Goal: Task Accomplishment & Management: Manage account settings

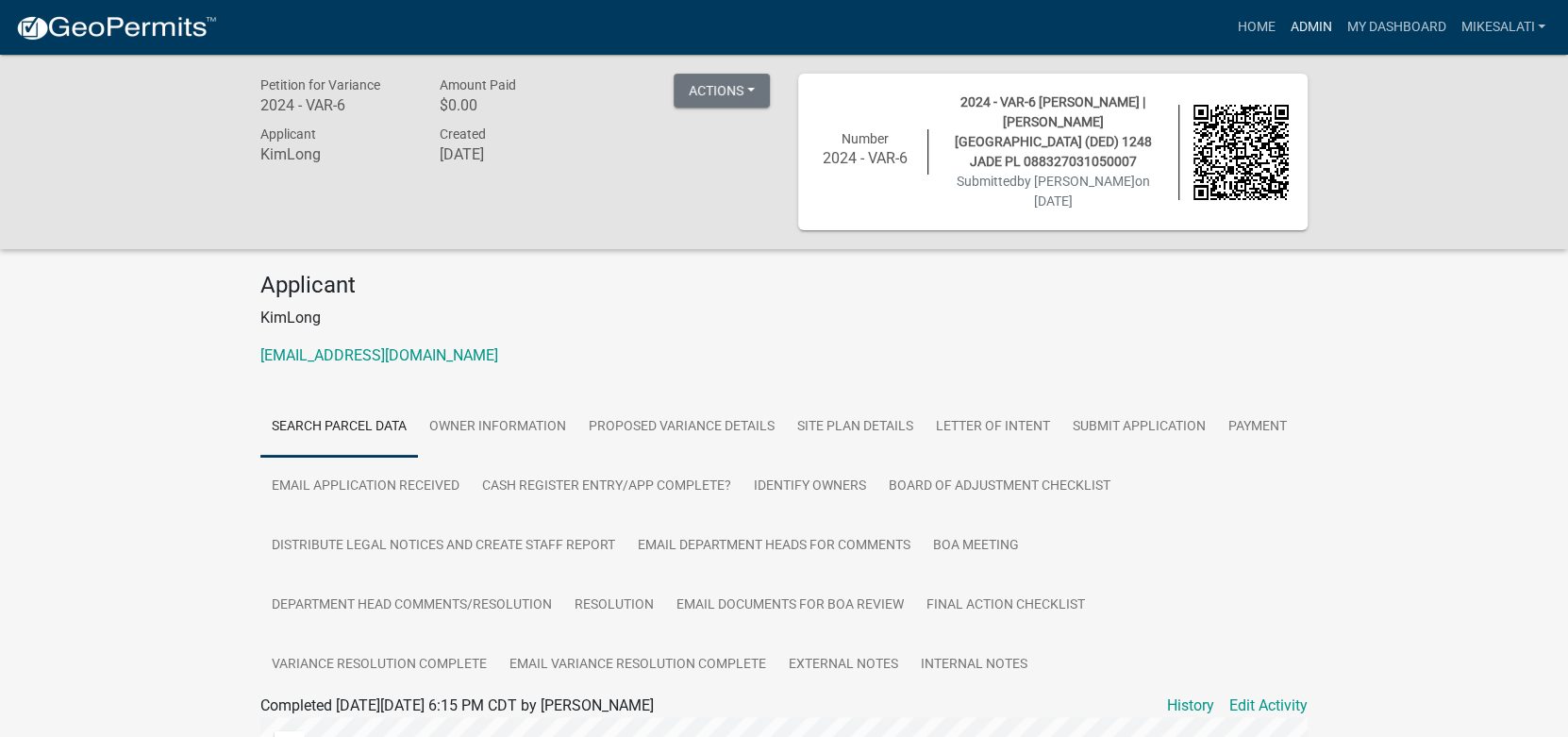
click at [1297, 23] on link "Admin" at bounding box center [1310, 28] width 56 height 36
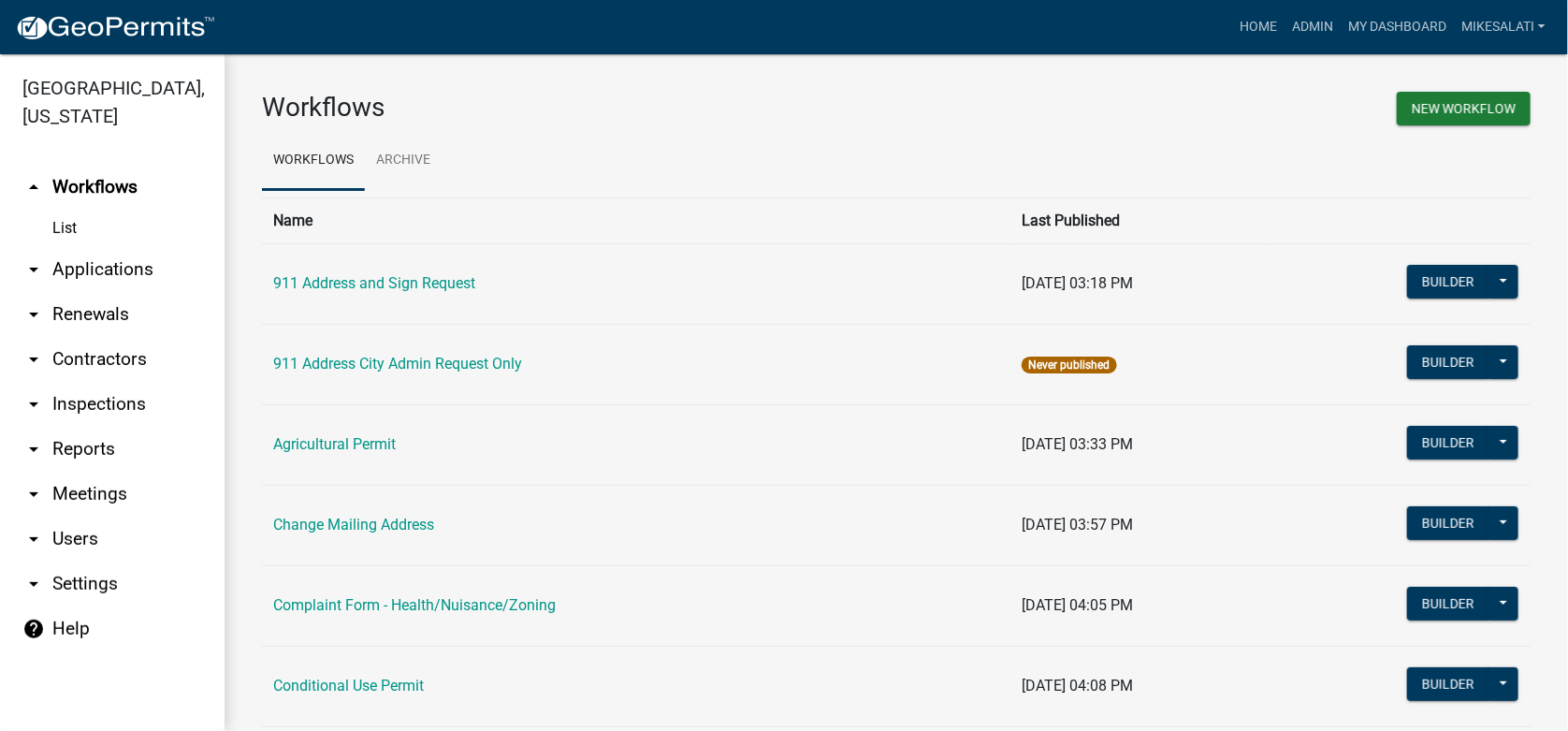
click at [85, 247] on link "arrow_drop_down Applications" at bounding box center [112, 270] width 225 height 45
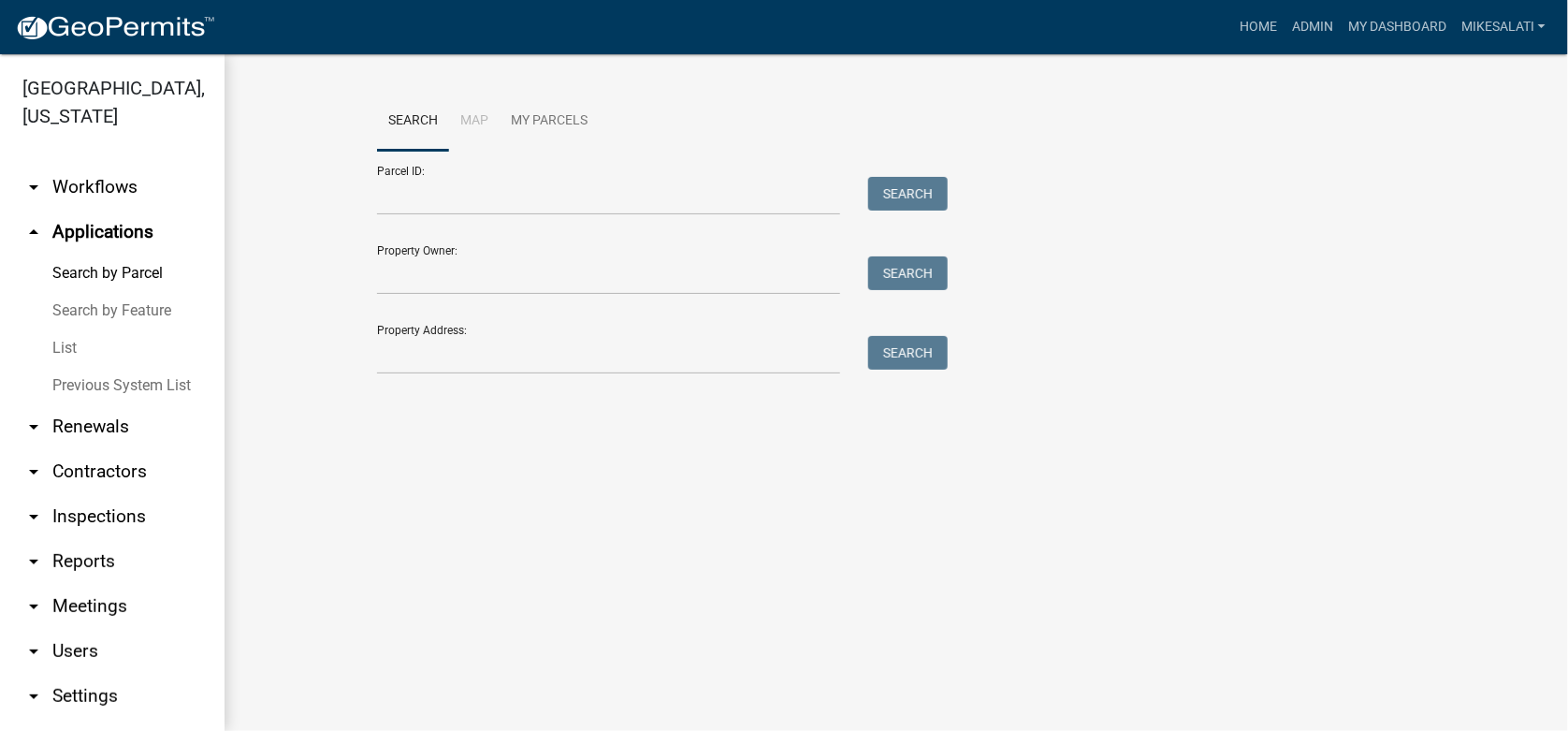
click at [69, 330] on link "List" at bounding box center [112, 348] width 225 height 38
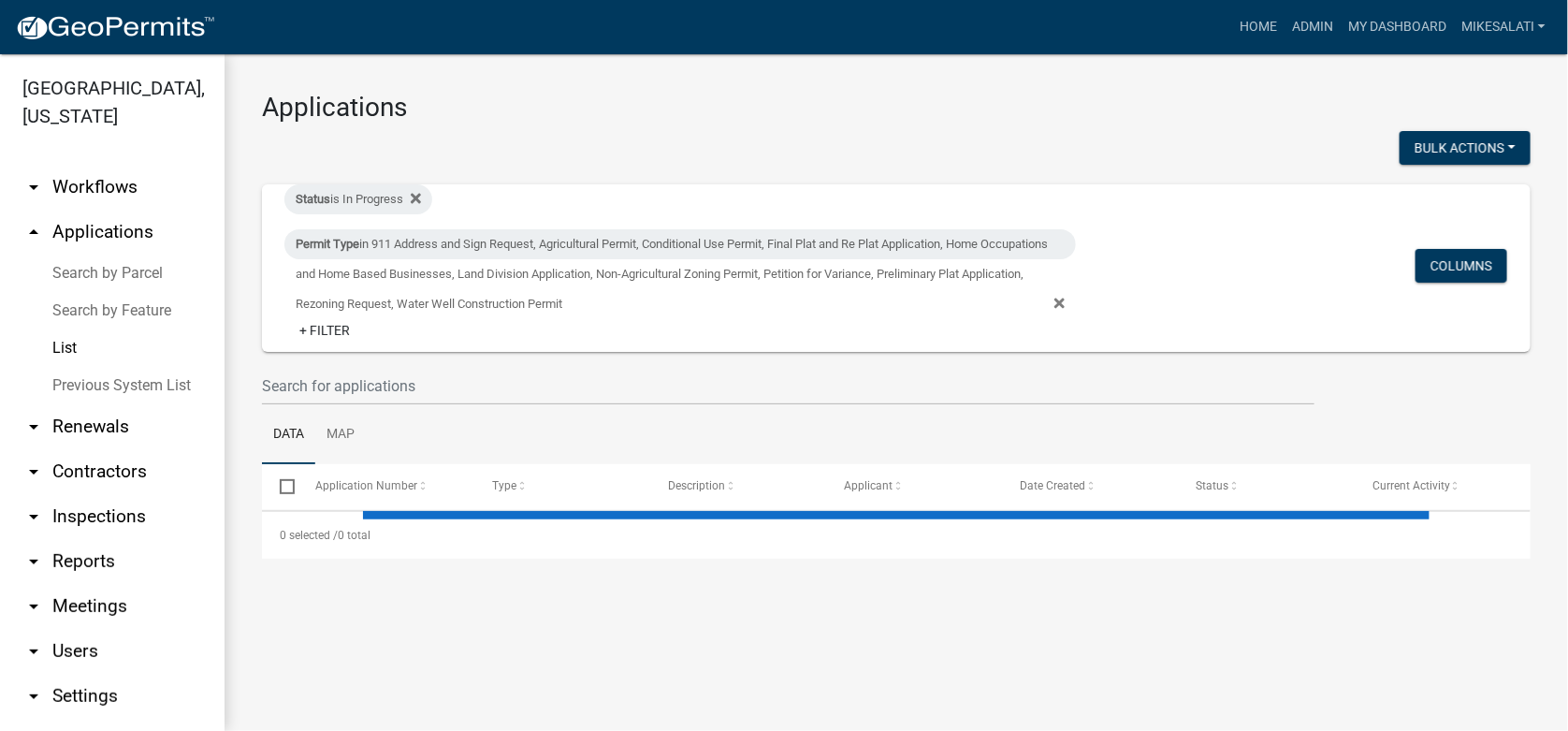
select select "1: 25"
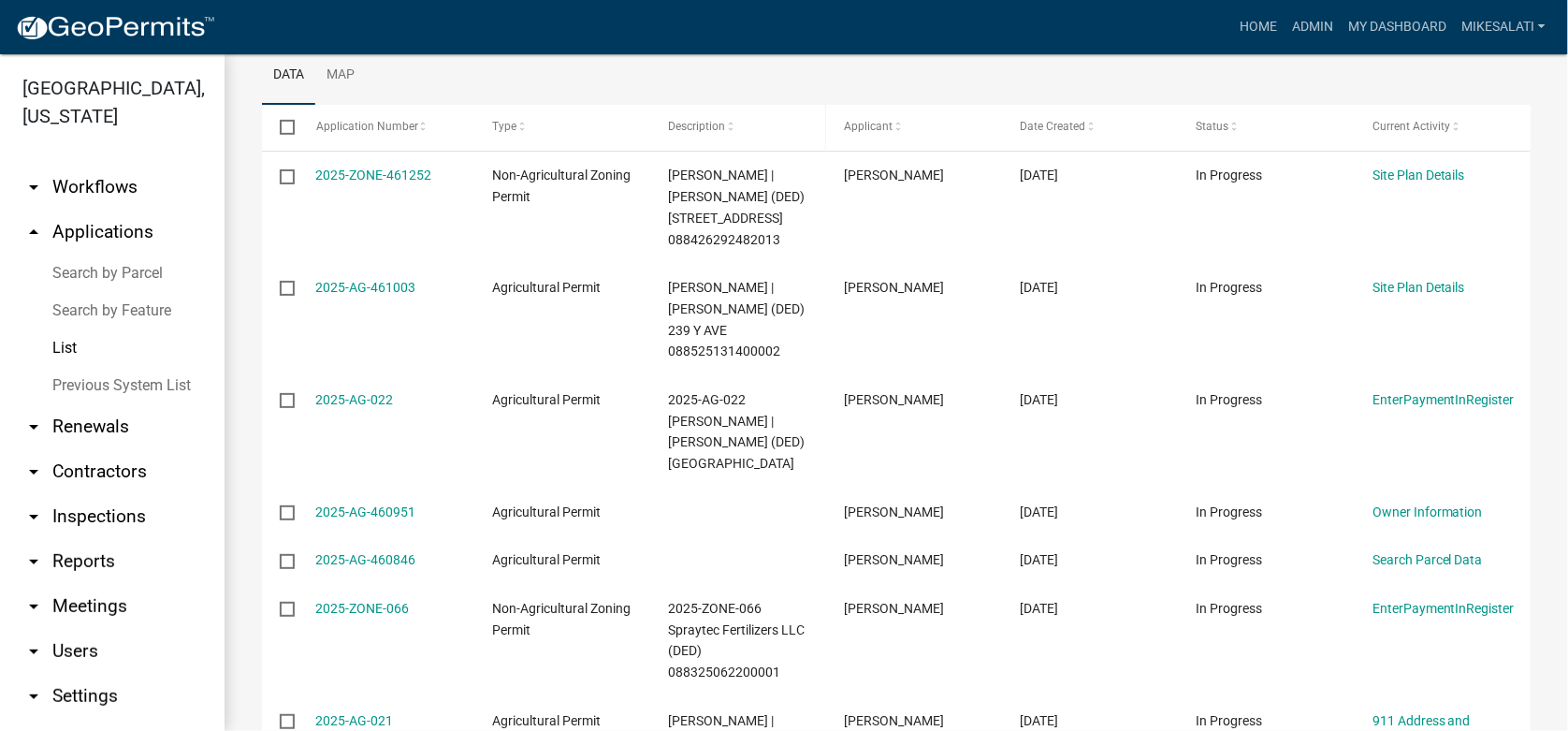
scroll to position [373, 0]
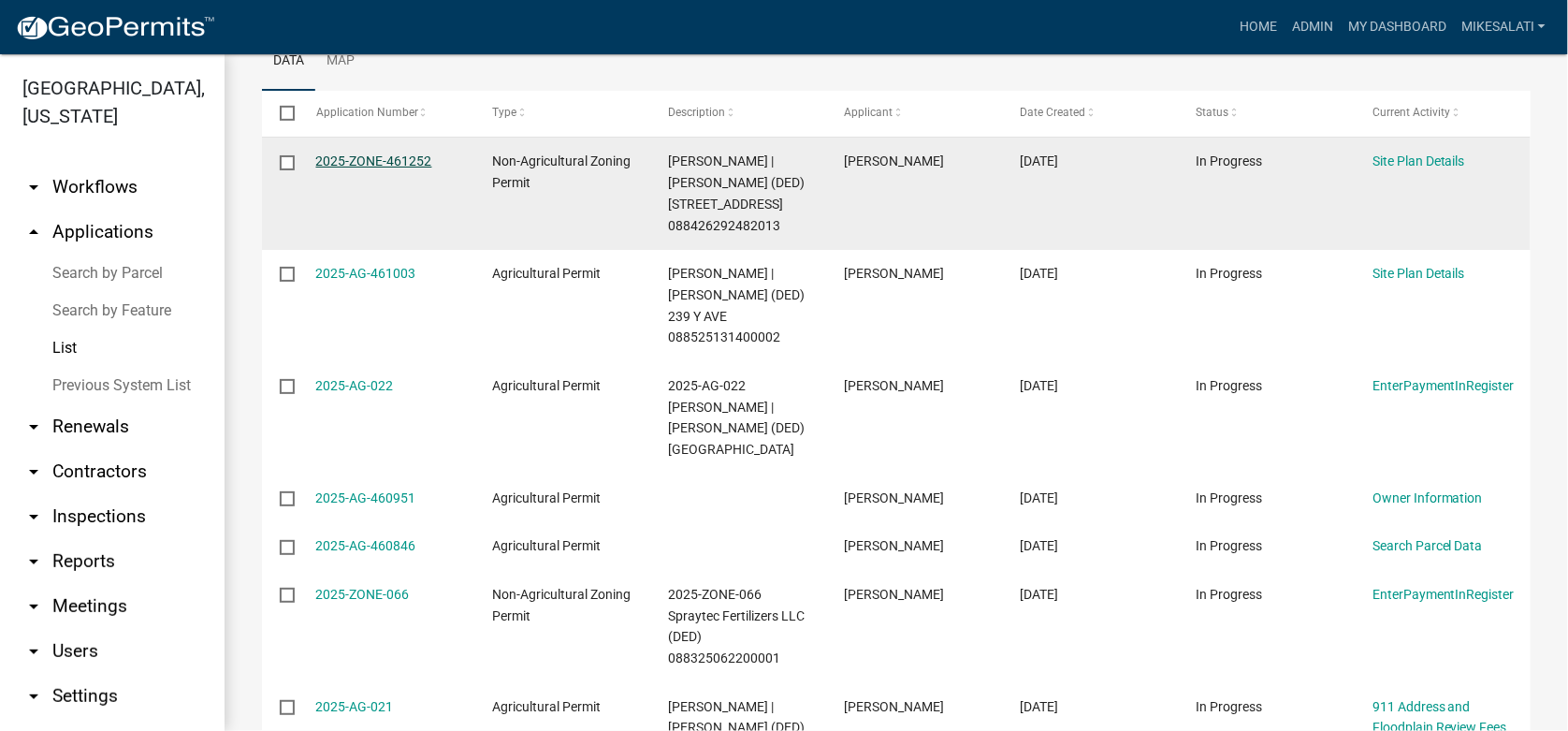
click at [362, 162] on link "2025-ZONE-461252" at bounding box center [374, 162] width 116 height 15
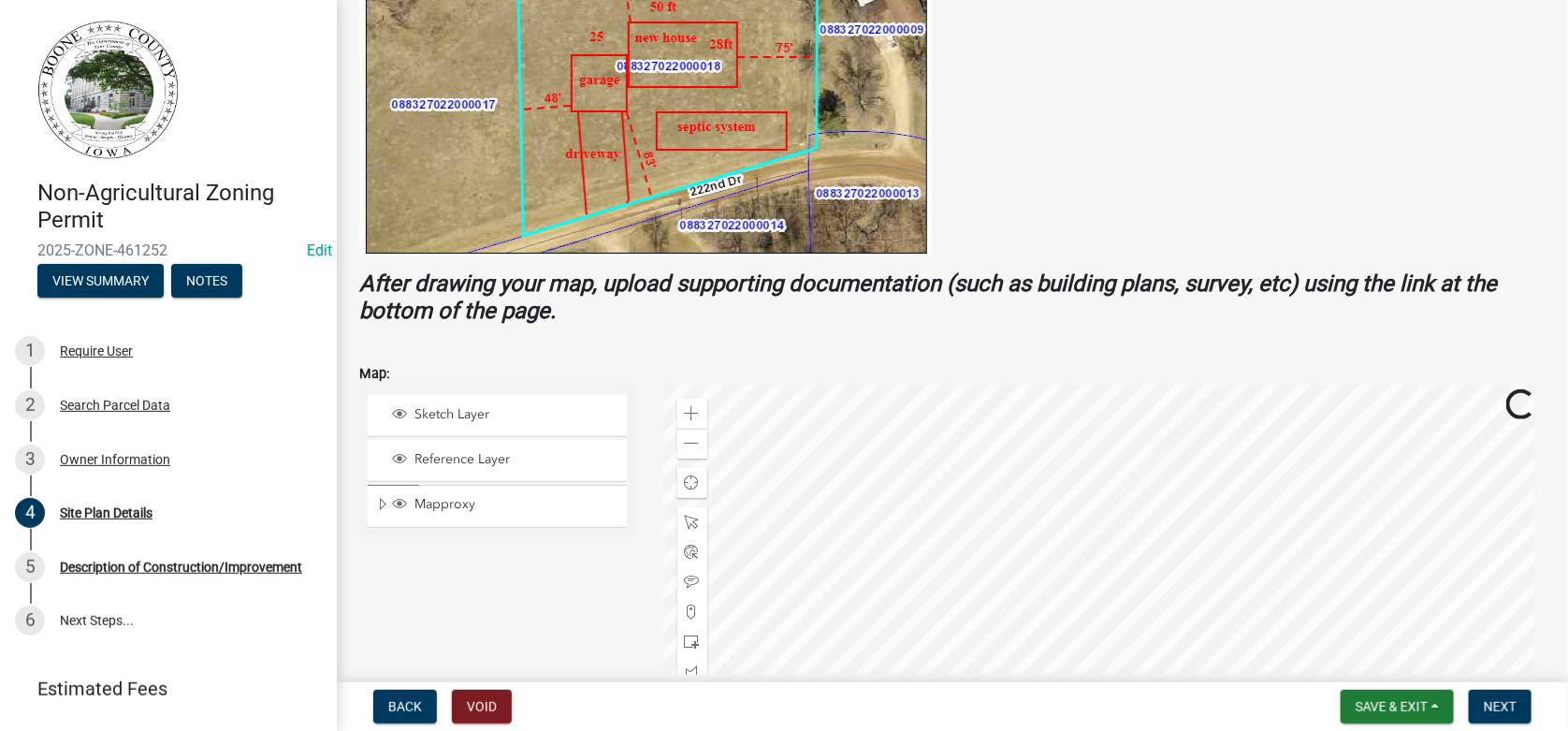
scroll to position [562, 0]
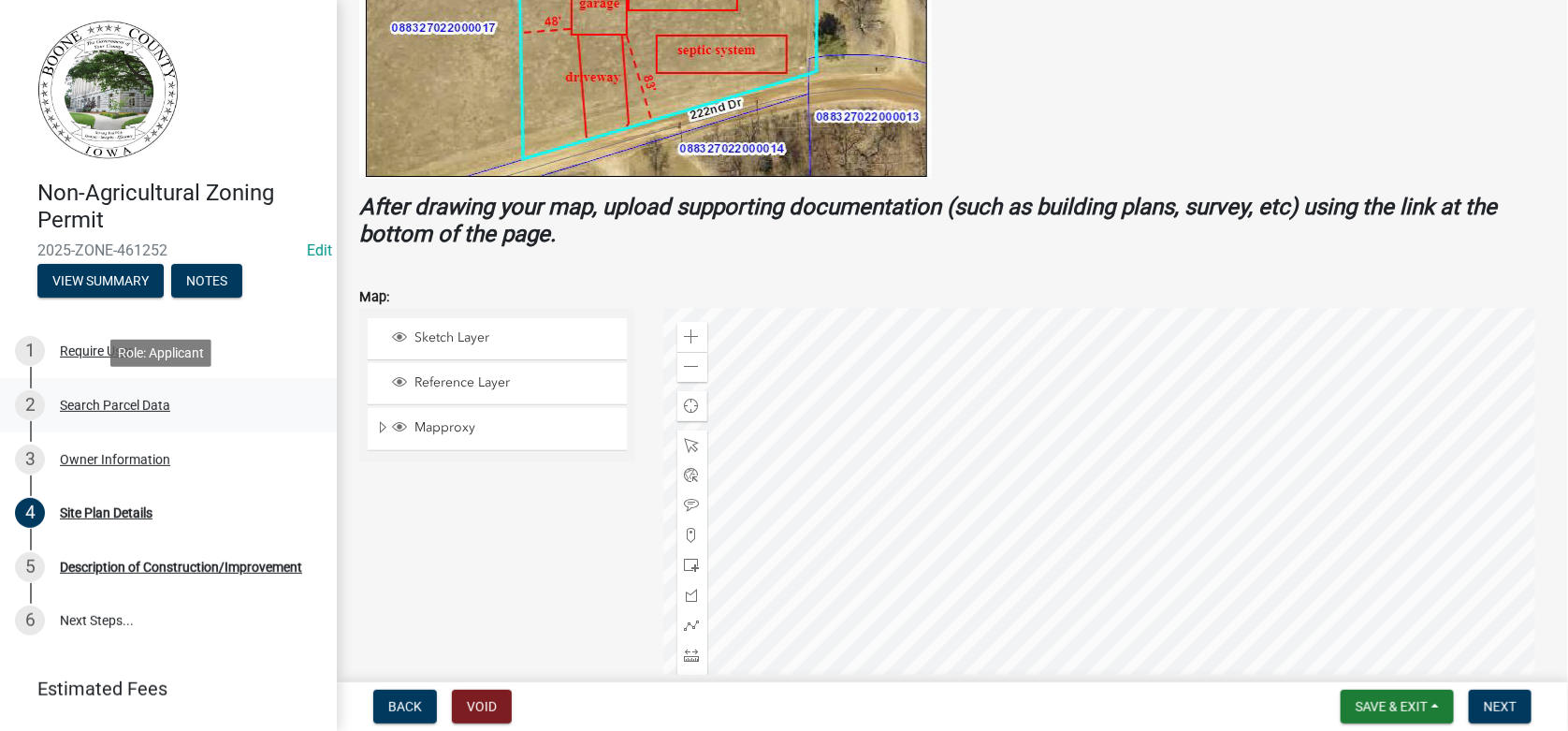
click at [83, 404] on div "Search Parcel Data" at bounding box center [114, 405] width 110 height 13
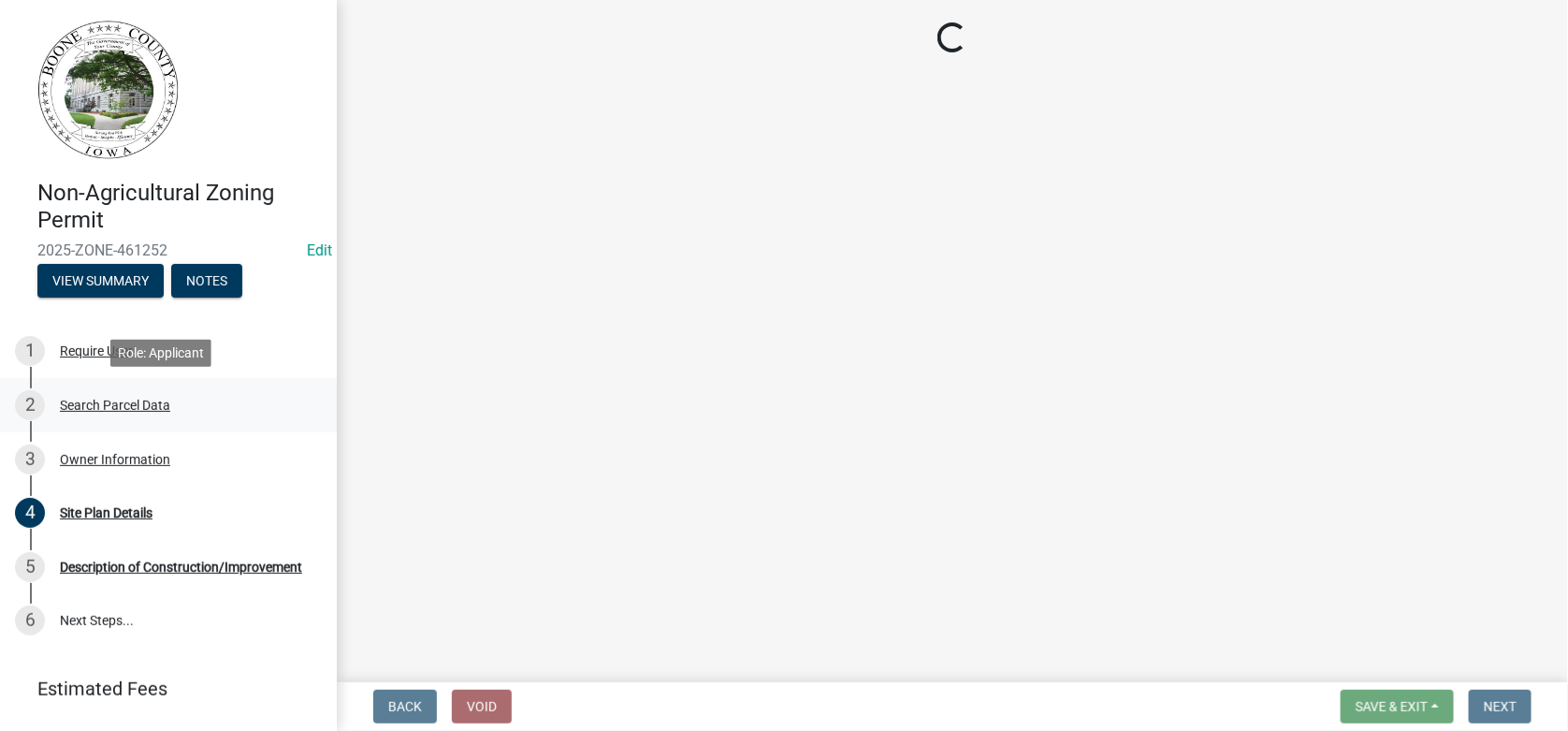
scroll to position [0, 0]
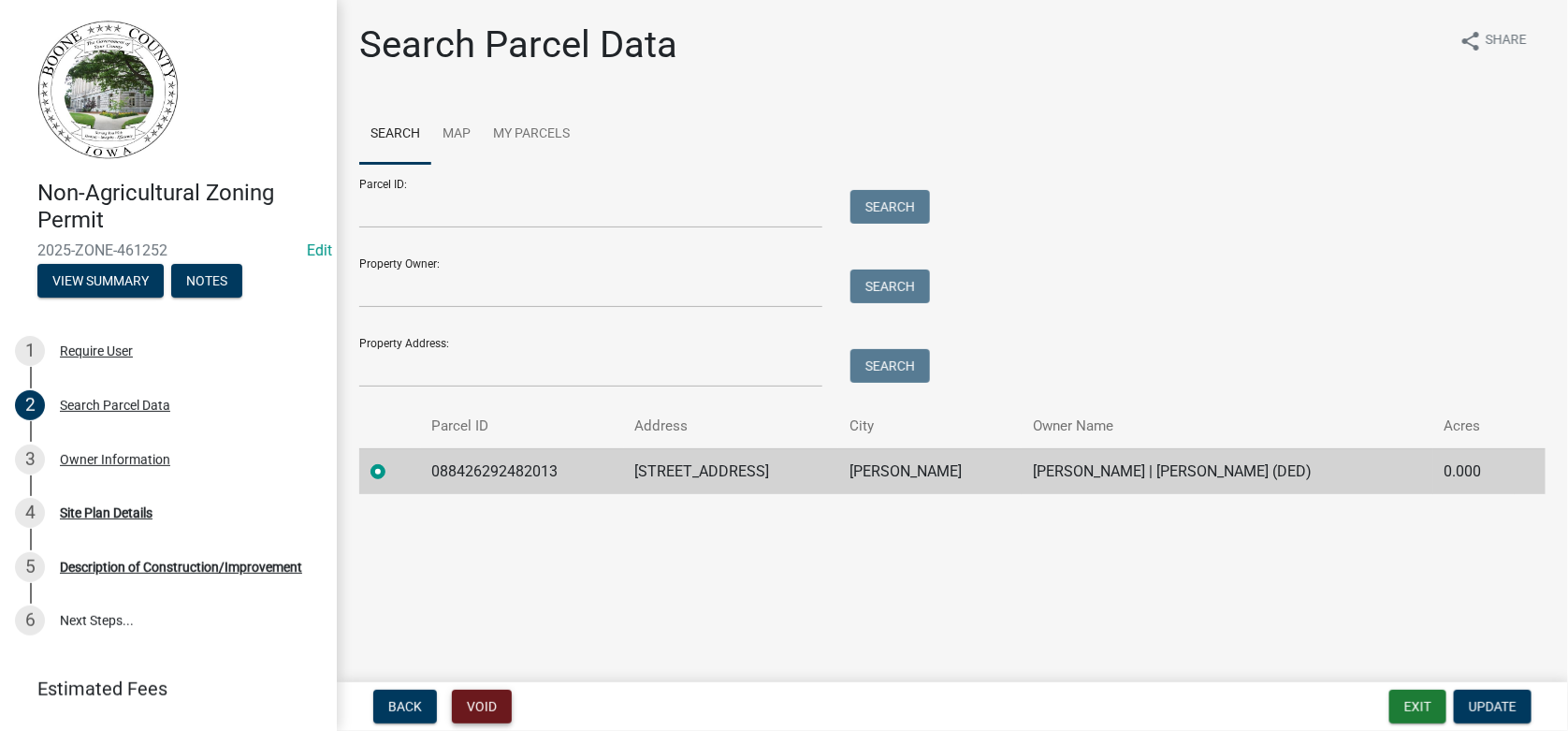
click at [490, 712] on button "Void" at bounding box center [481, 706] width 59 height 34
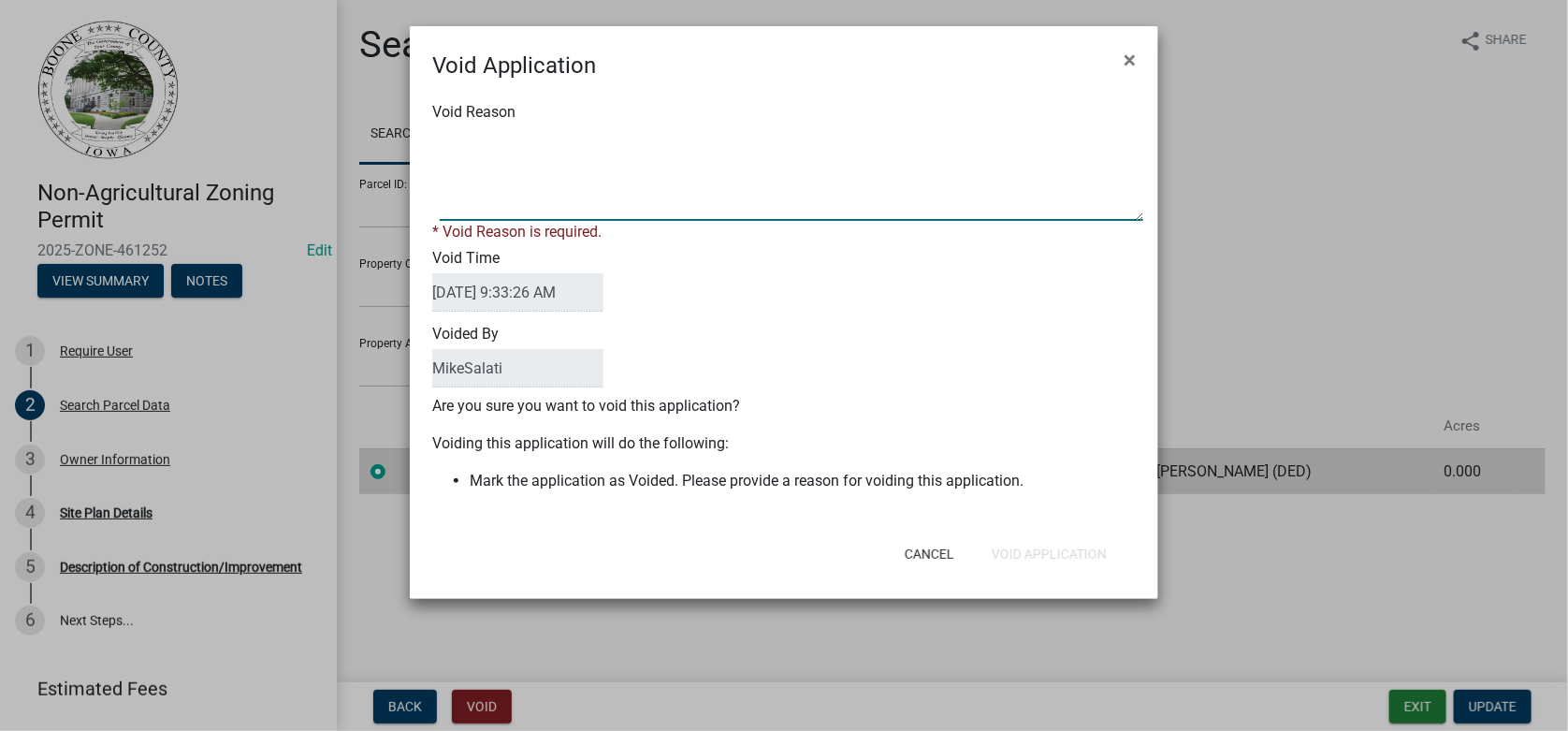
click at [546, 144] on textarea "Void Reason" at bounding box center [791, 174] width 703 height 94
type textarea "Not in County jurisdiction. Please contact City of [PERSON_NAME] for permits. -…"
click at [1023, 556] on form "Void Application × Void Reason * Void Reason is required. Void Time [DATE] 9:33…" at bounding box center [784, 304] width 749 height 556
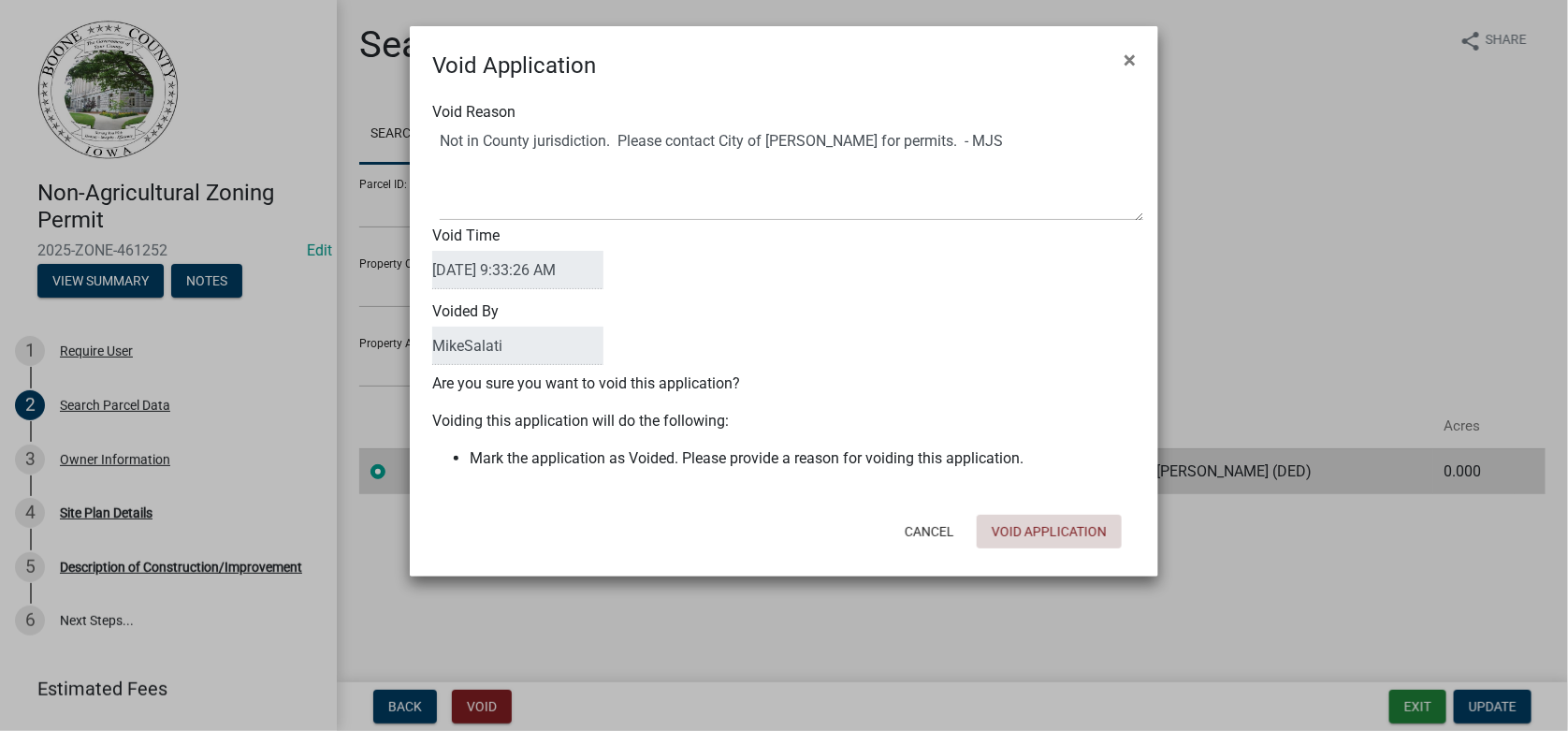
click at [1023, 556] on form "Void Application × Void Reason Void Time [DATE] 9:33:26 AM Voided By [PERSON_NA…" at bounding box center [784, 293] width 749 height 534
click at [1025, 532] on button "Void Application" at bounding box center [1049, 532] width 145 height 34
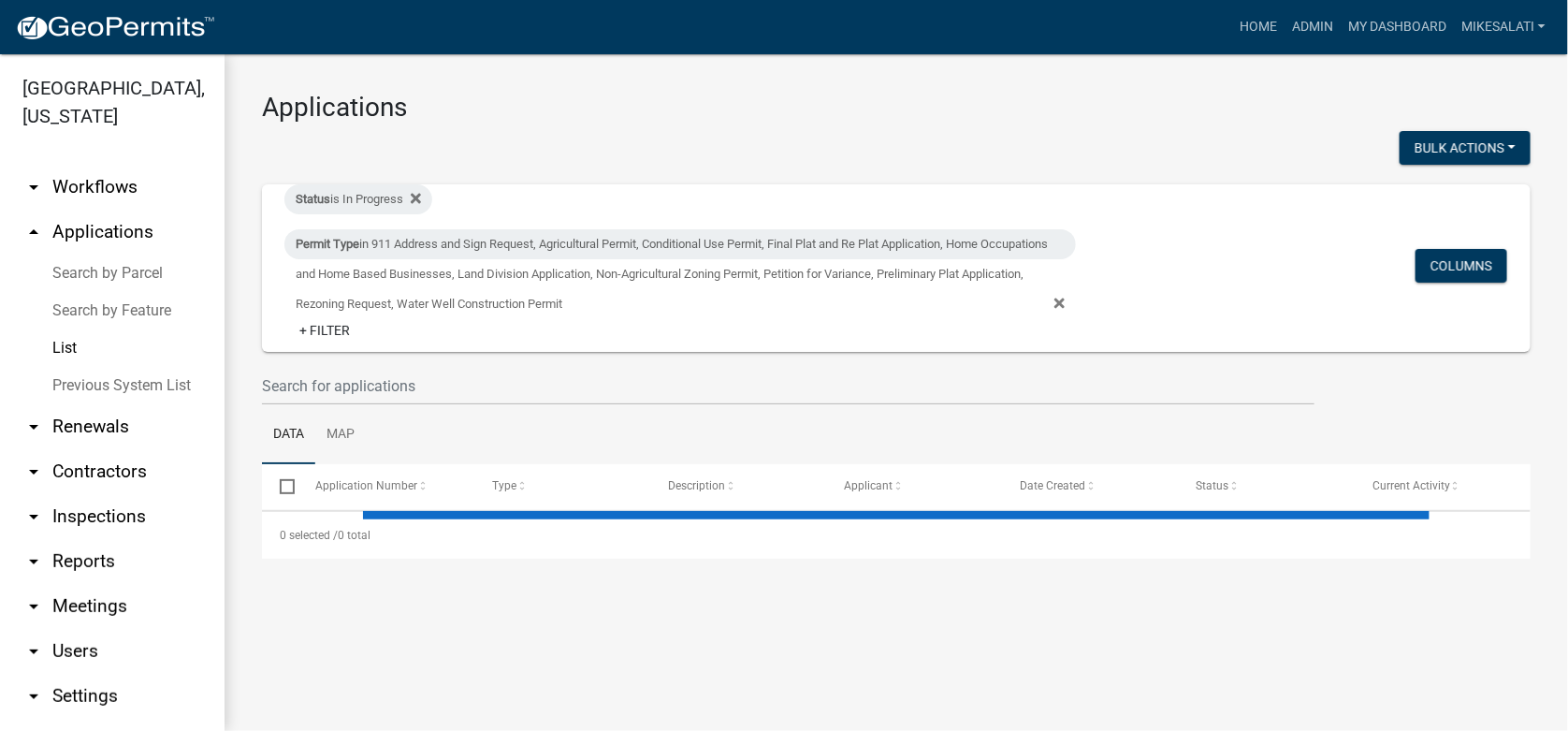
select select "1: 25"
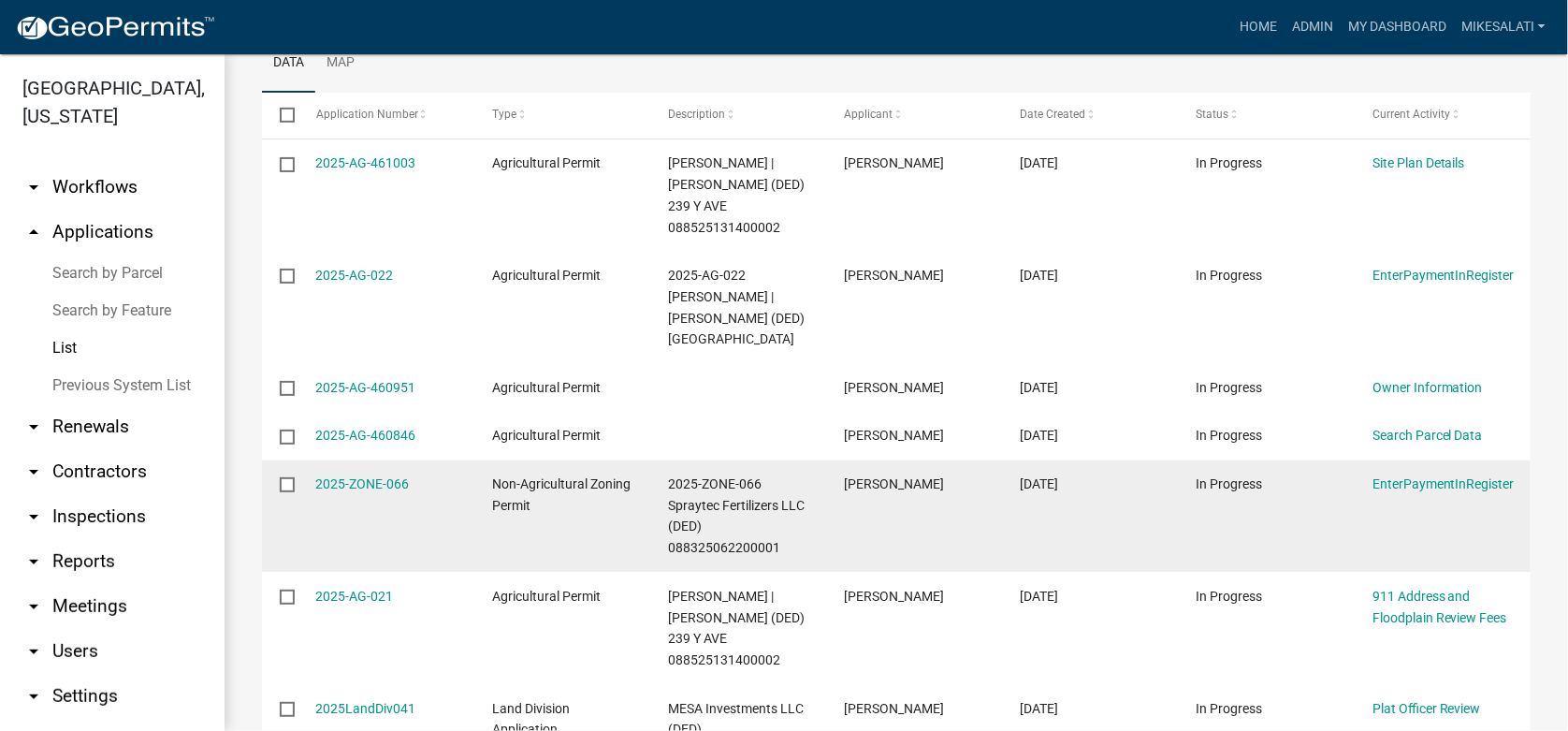
scroll to position [373, 0]
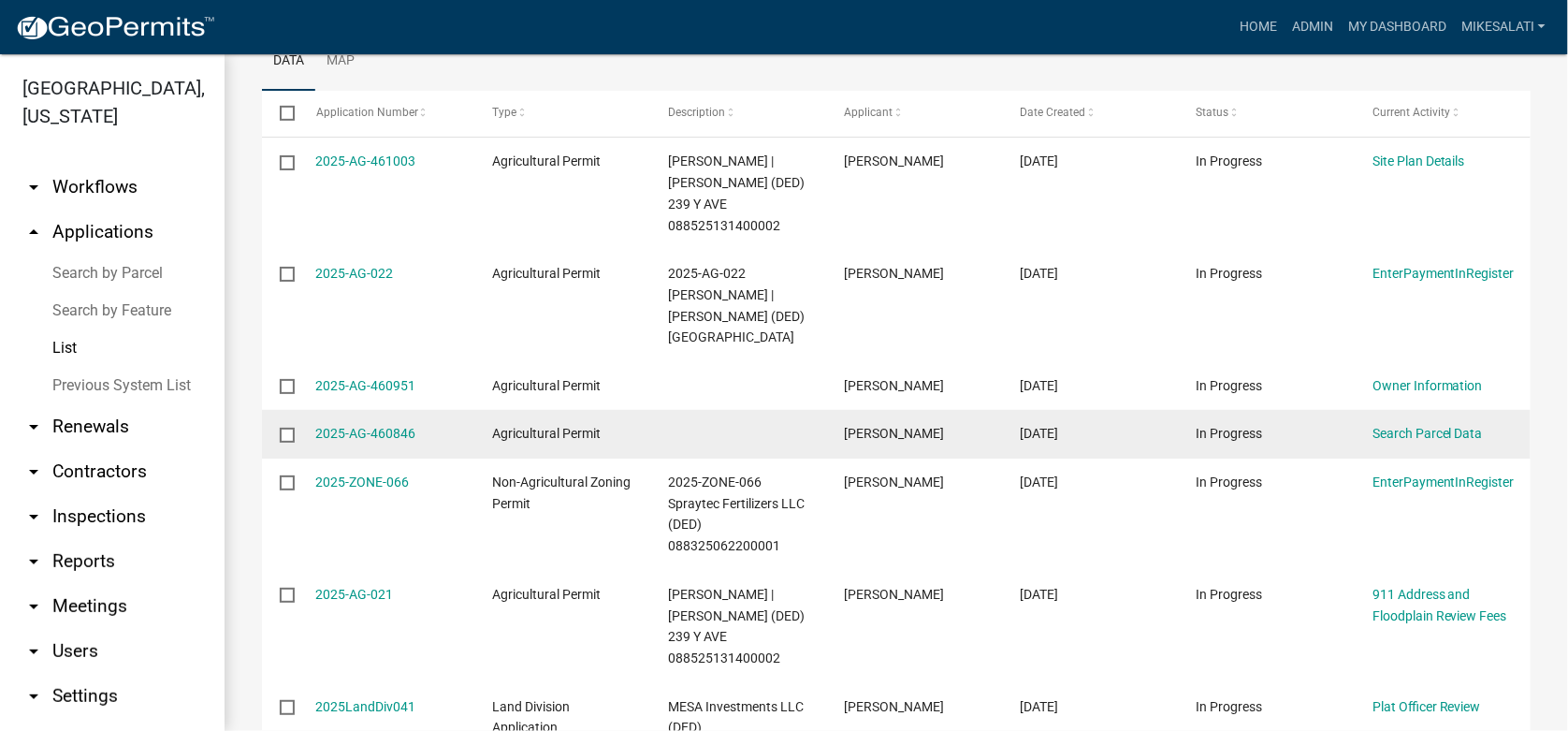
click at [288, 432] on input "checkbox" at bounding box center [285, 434] width 12 height 12
checkbox input "true"
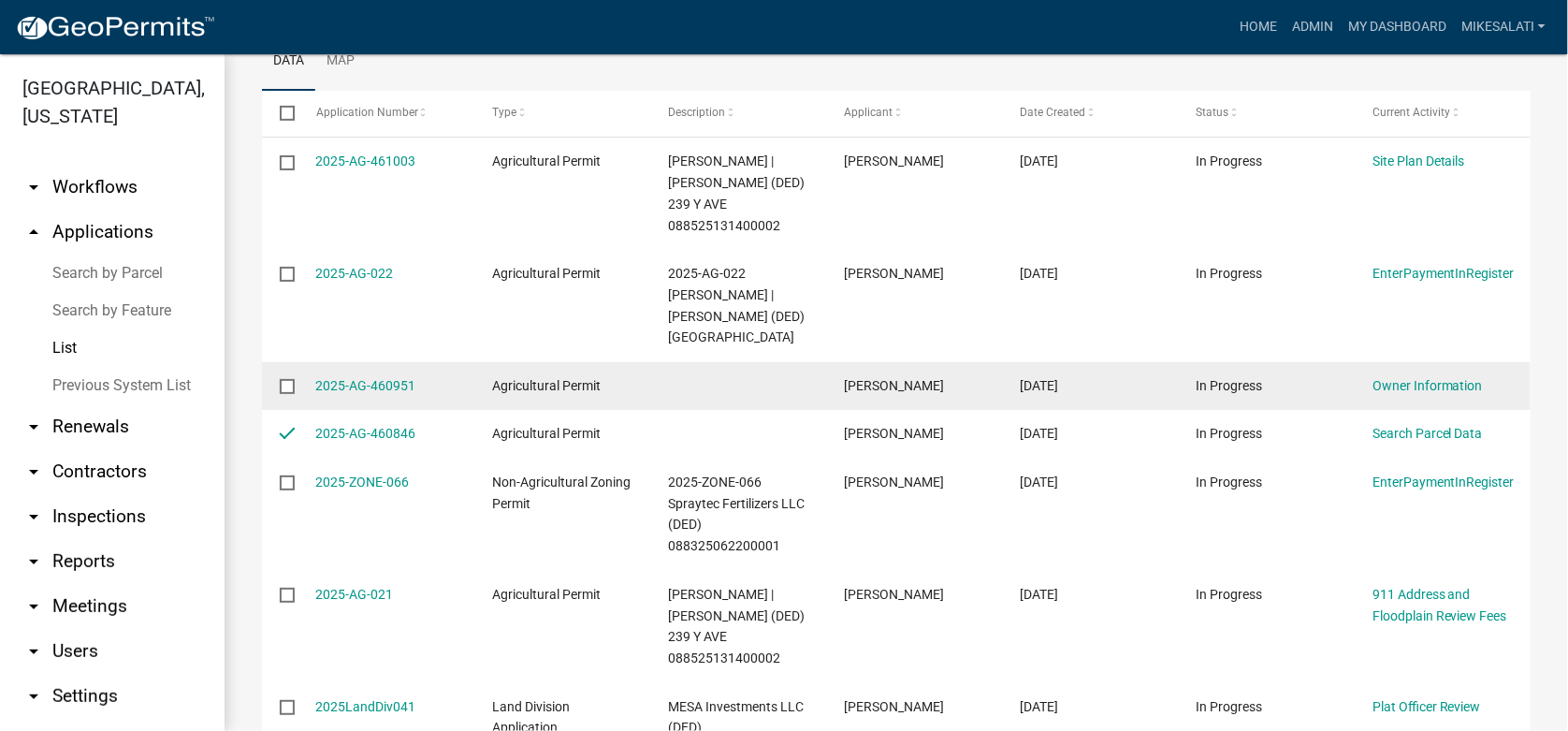
click at [288, 383] on input "checkbox" at bounding box center [285, 384] width 12 height 12
checkbox input "true"
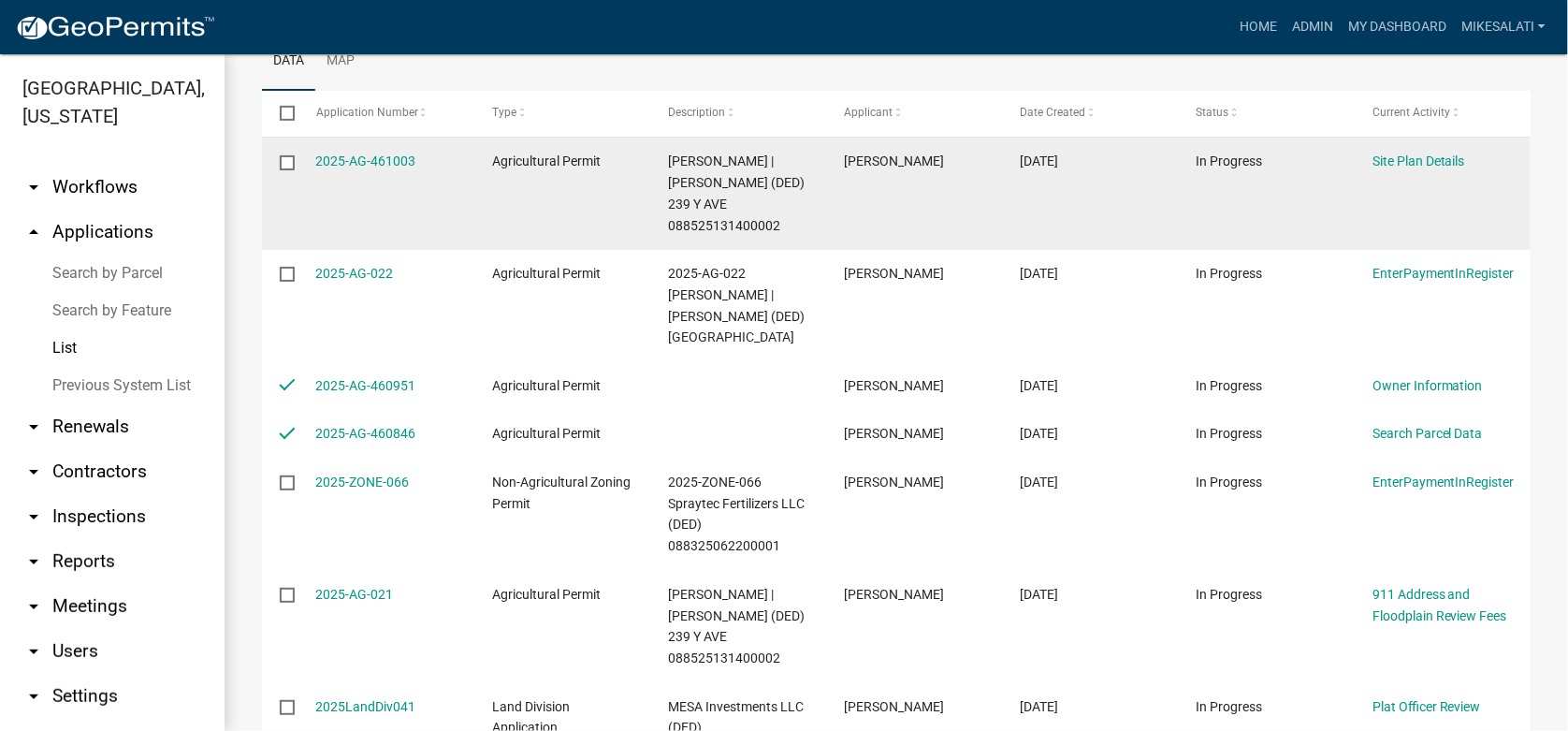
click at [288, 158] on input "checkbox" at bounding box center [285, 161] width 12 height 12
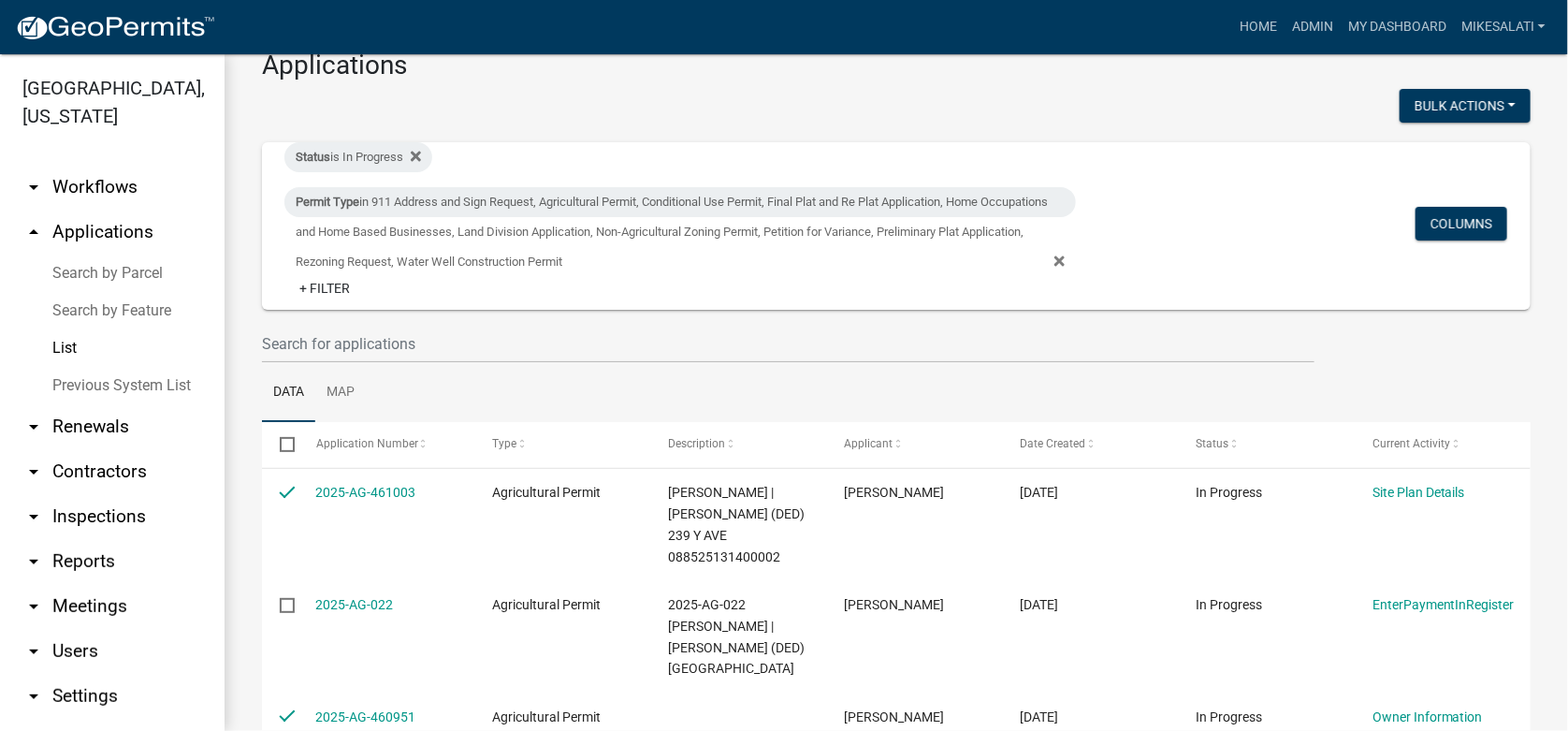
scroll to position [0, 0]
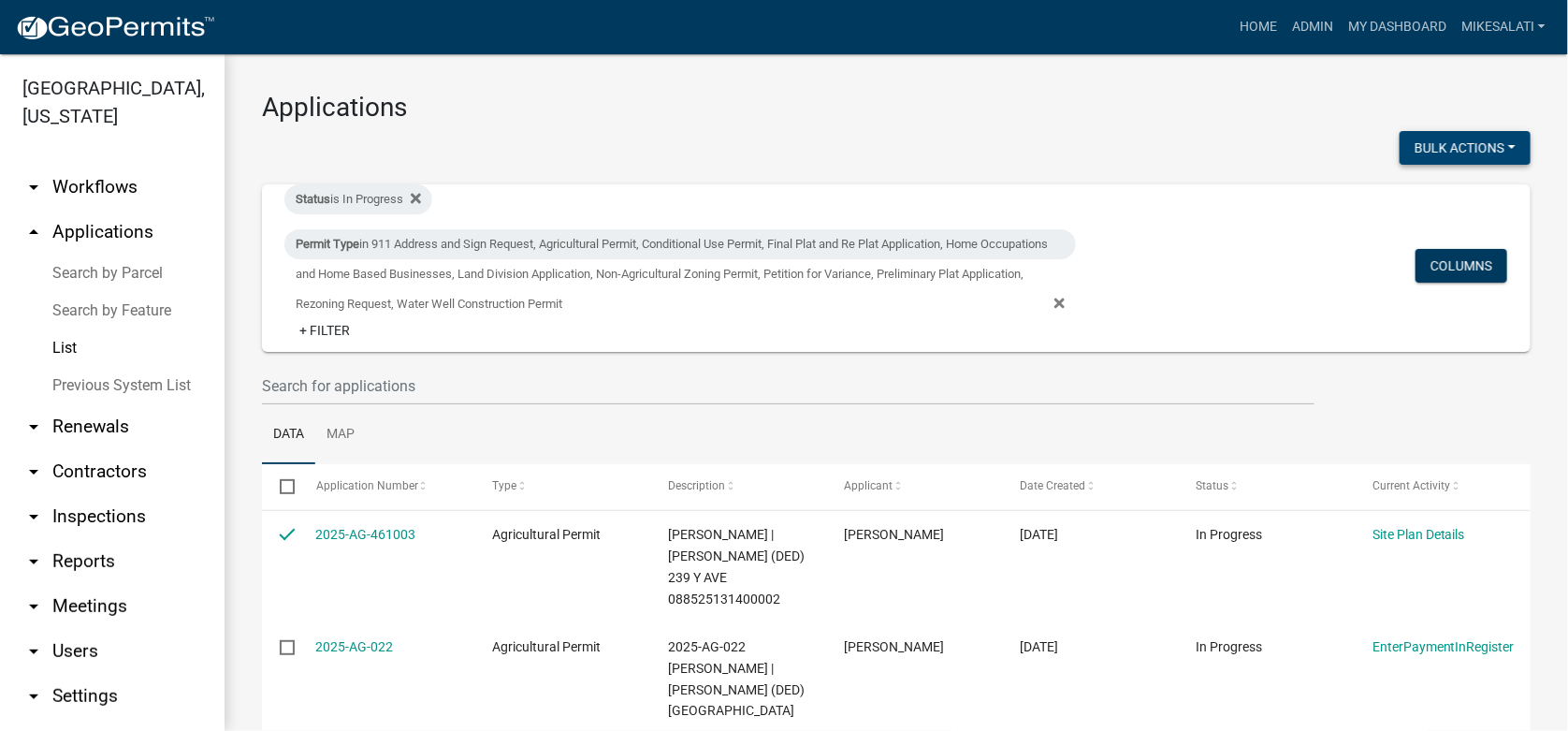
click at [1439, 147] on button "Bulk Actions" at bounding box center [1464, 148] width 131 height 34
click at [1415, 204] on button "Void" at bounding box center [1456, 196] width 150 height 45
checkbox input "false"
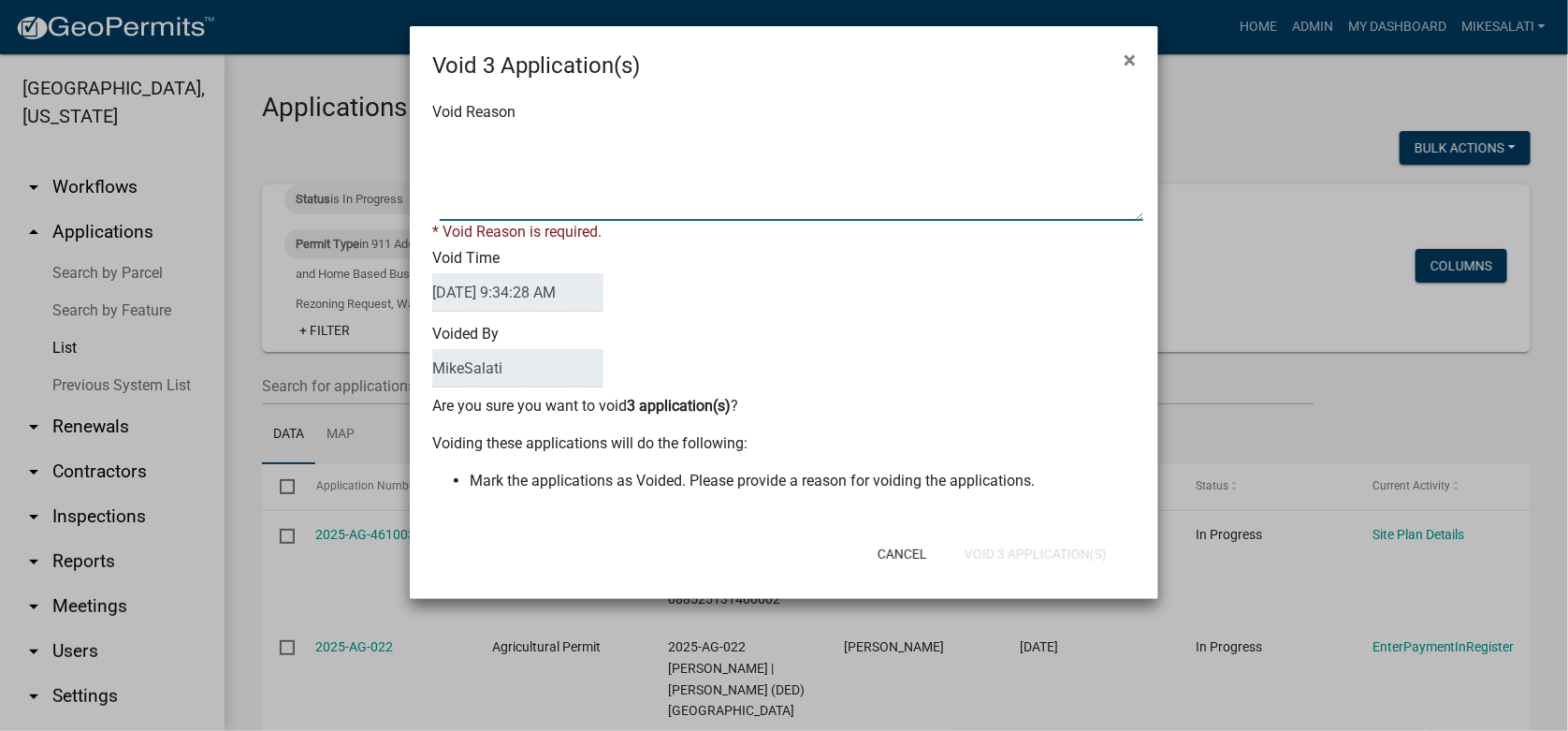
click at [451, 139] on textarea "Void Reason" at bounding box center [791, 174] width 703 height 94
type textarea "duplicates, not needed. - MJS"
click at [1025, 549] on div "Cancel Void 3 Application(s)" at bounding box center [905, 554] width 461 height 49
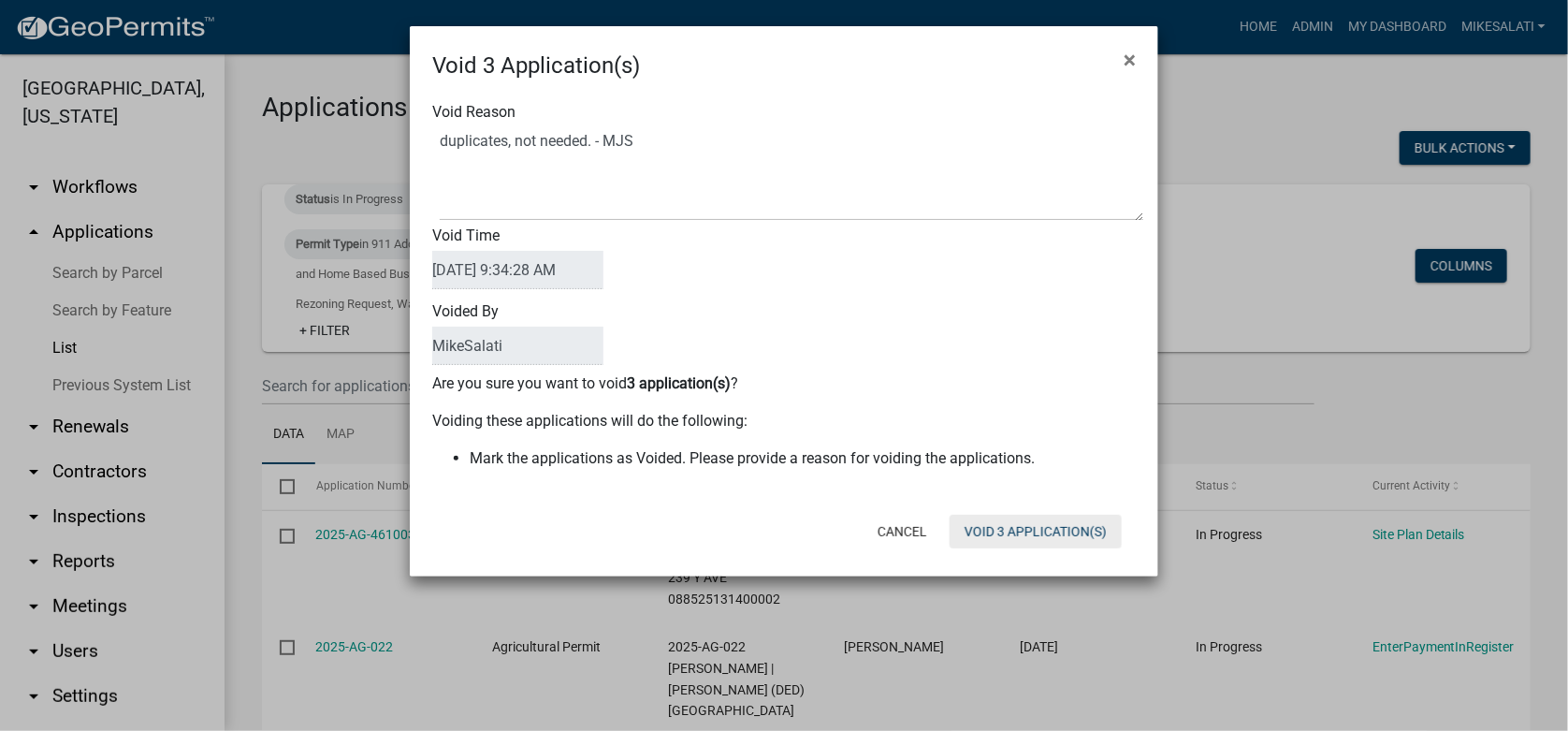
click at [1046, 523] on button "Void 3 Application(s)" at bounding box center [1036, 532] width 172 height 34
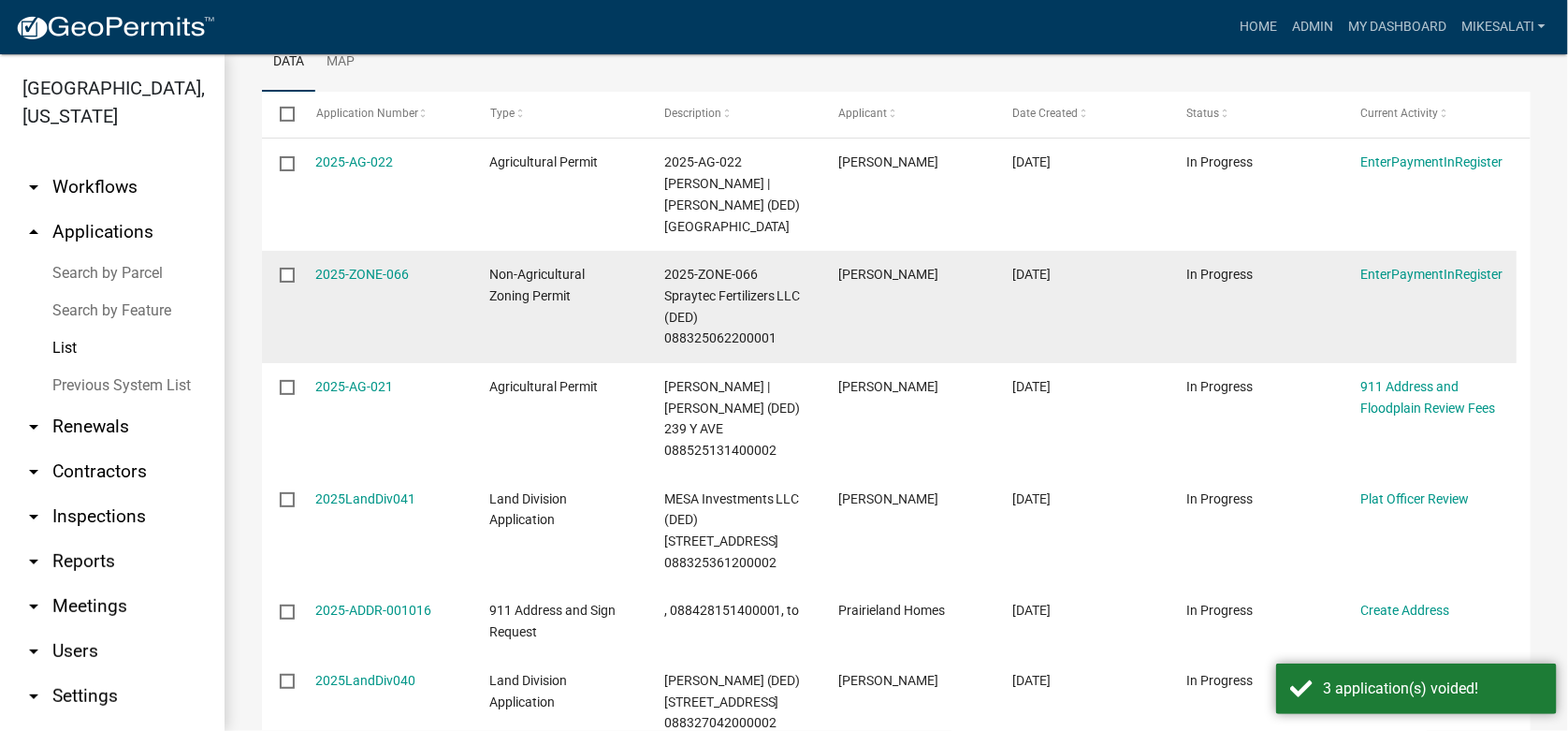
scroll to position [373, 0]
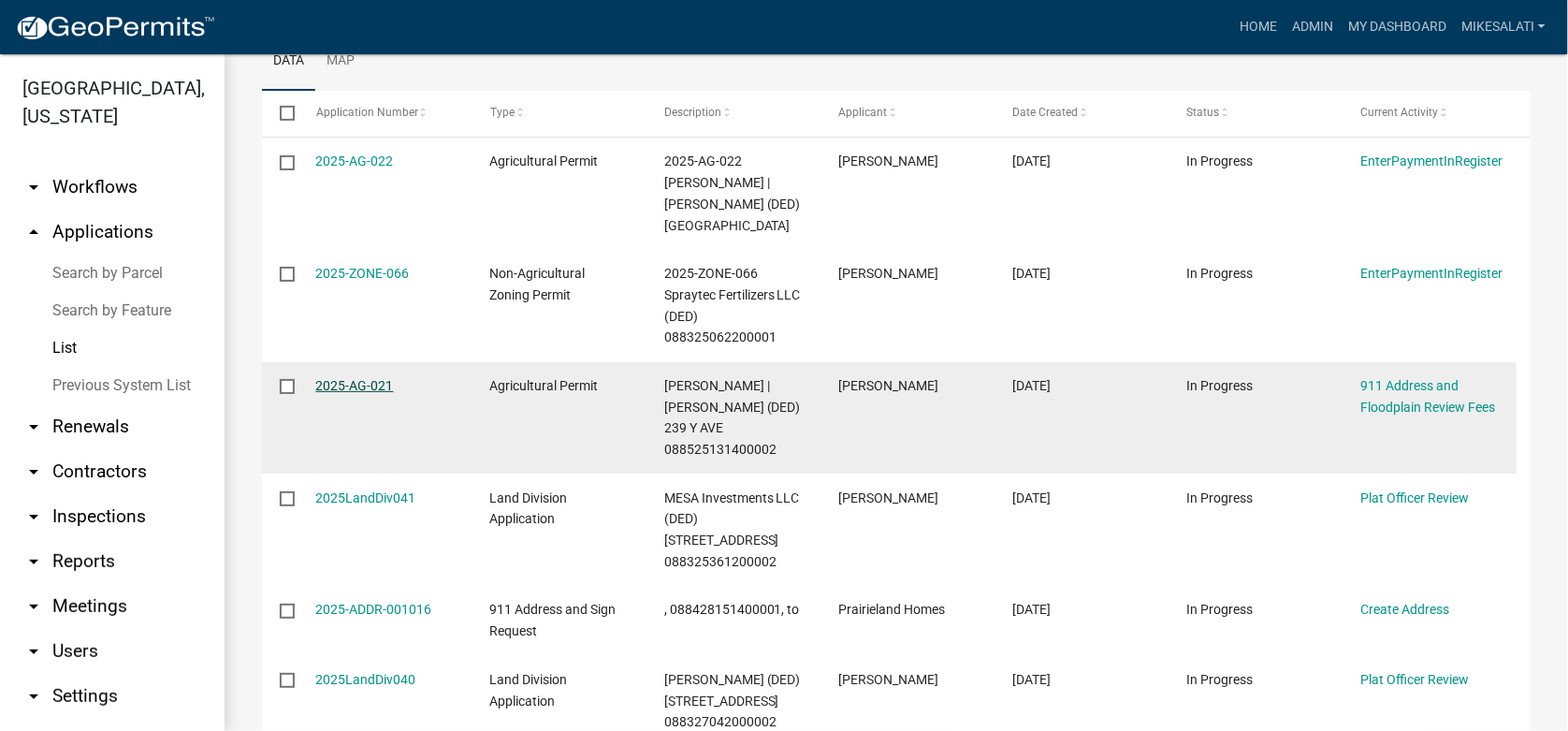
click at [354, 379] on link "2025-AG-021" at bounding box center [355, 385] width 77 height 15
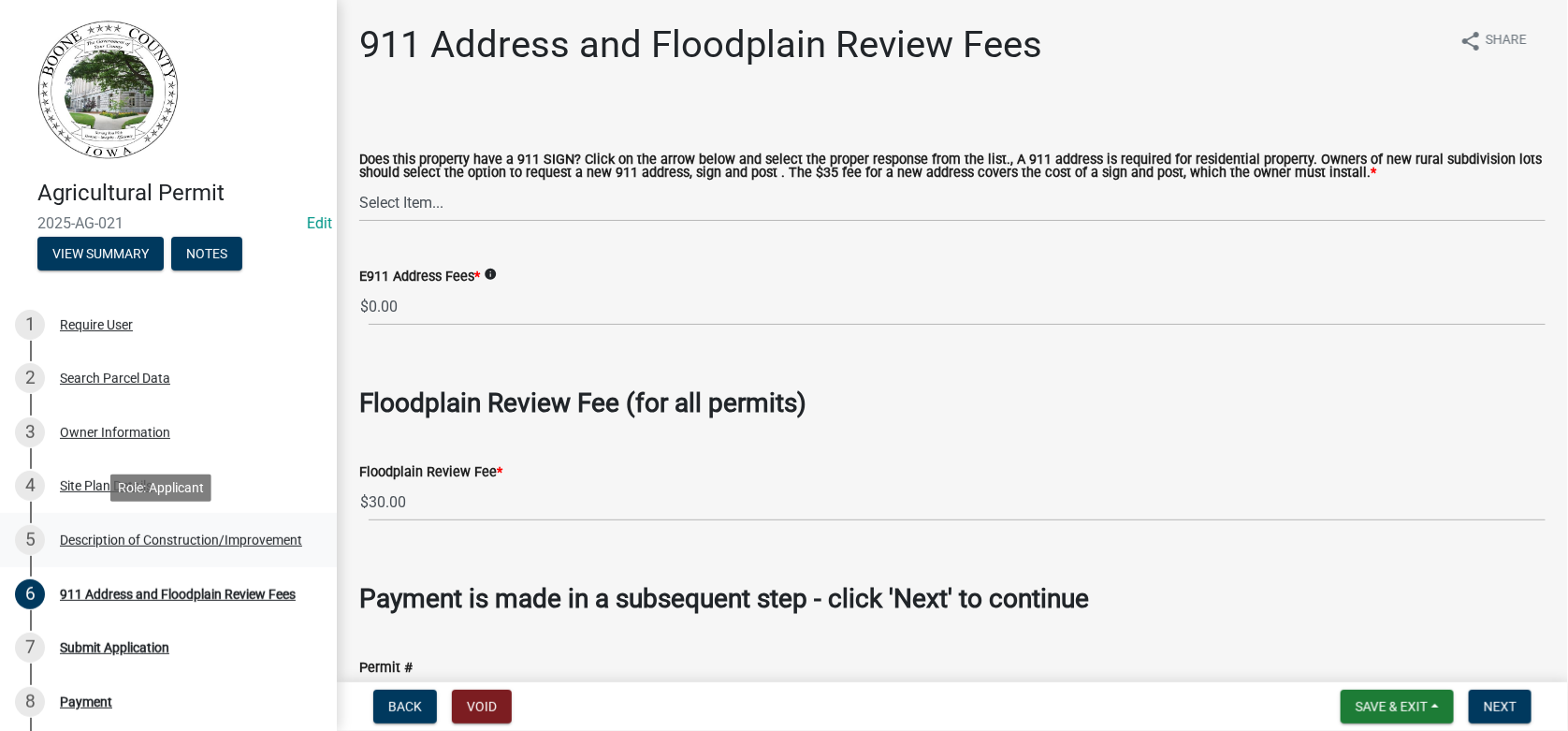
click at [106, 521] on link "5 Description of Construction/Improvement" at bounding box center [168, 539] width 337 height 54
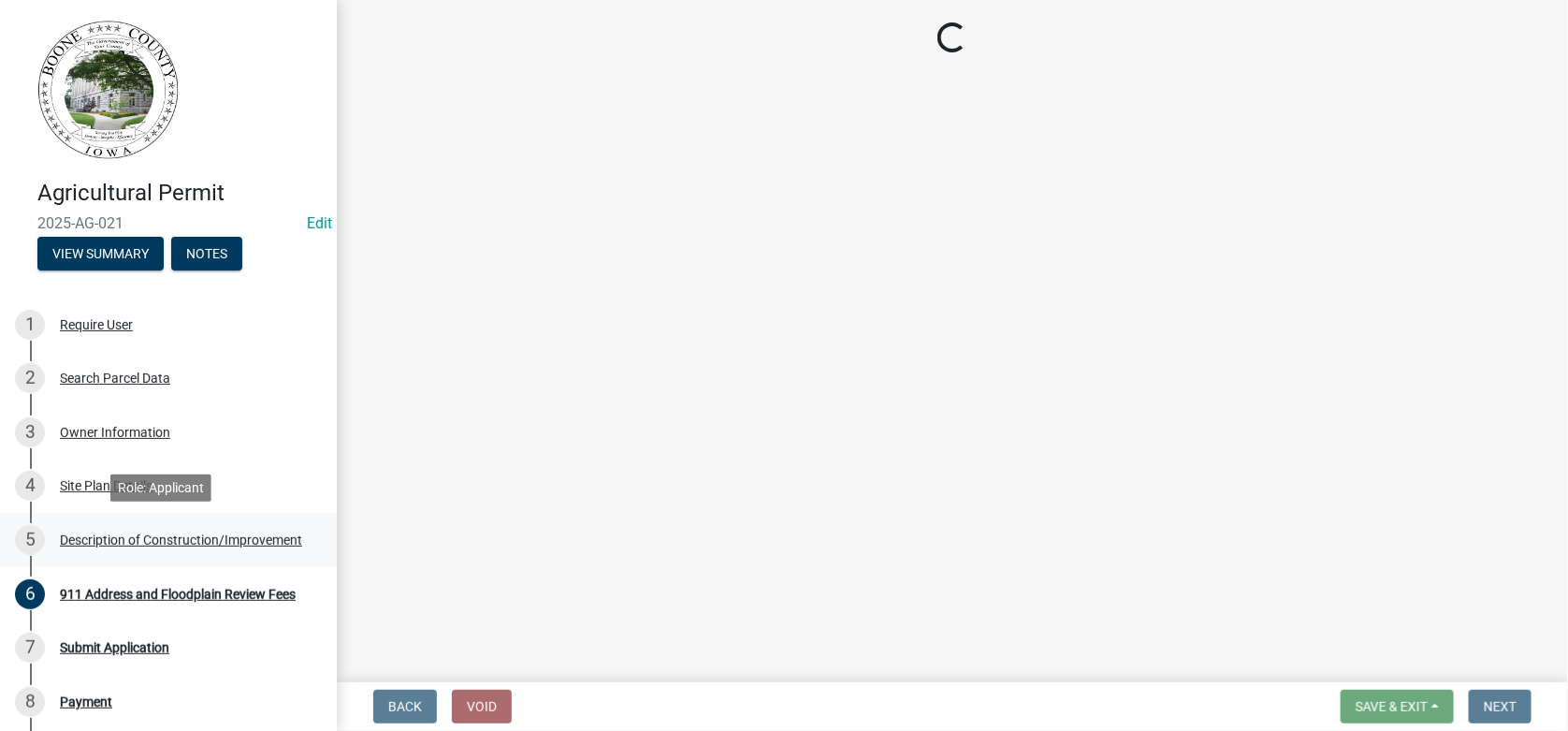
select select "a083ec0b-c4e8-4a1b-b0a0-ef758f50edfa"
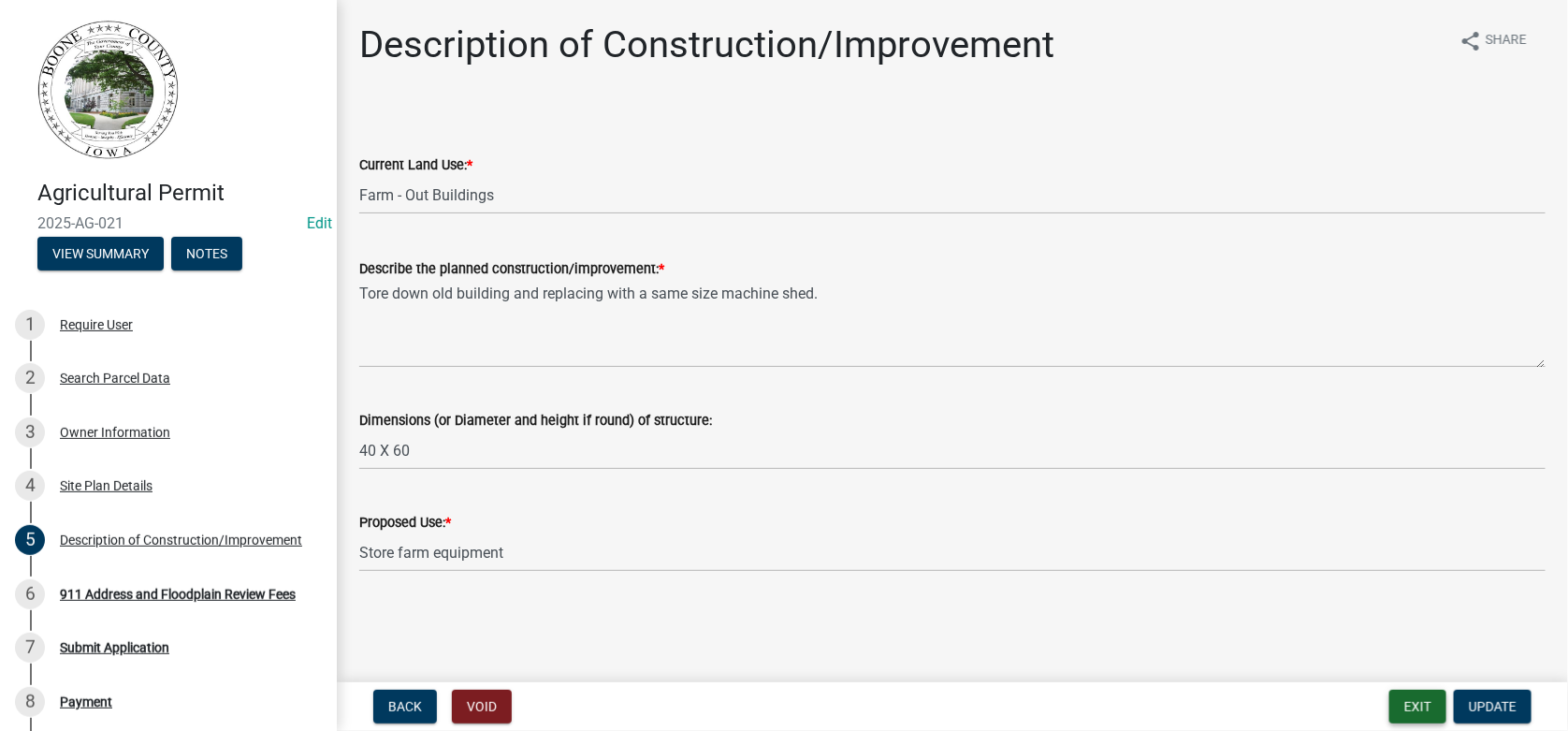
click at [1404, 712] on button "Exit" at bounding box center [1417, 706] width 57 height 34
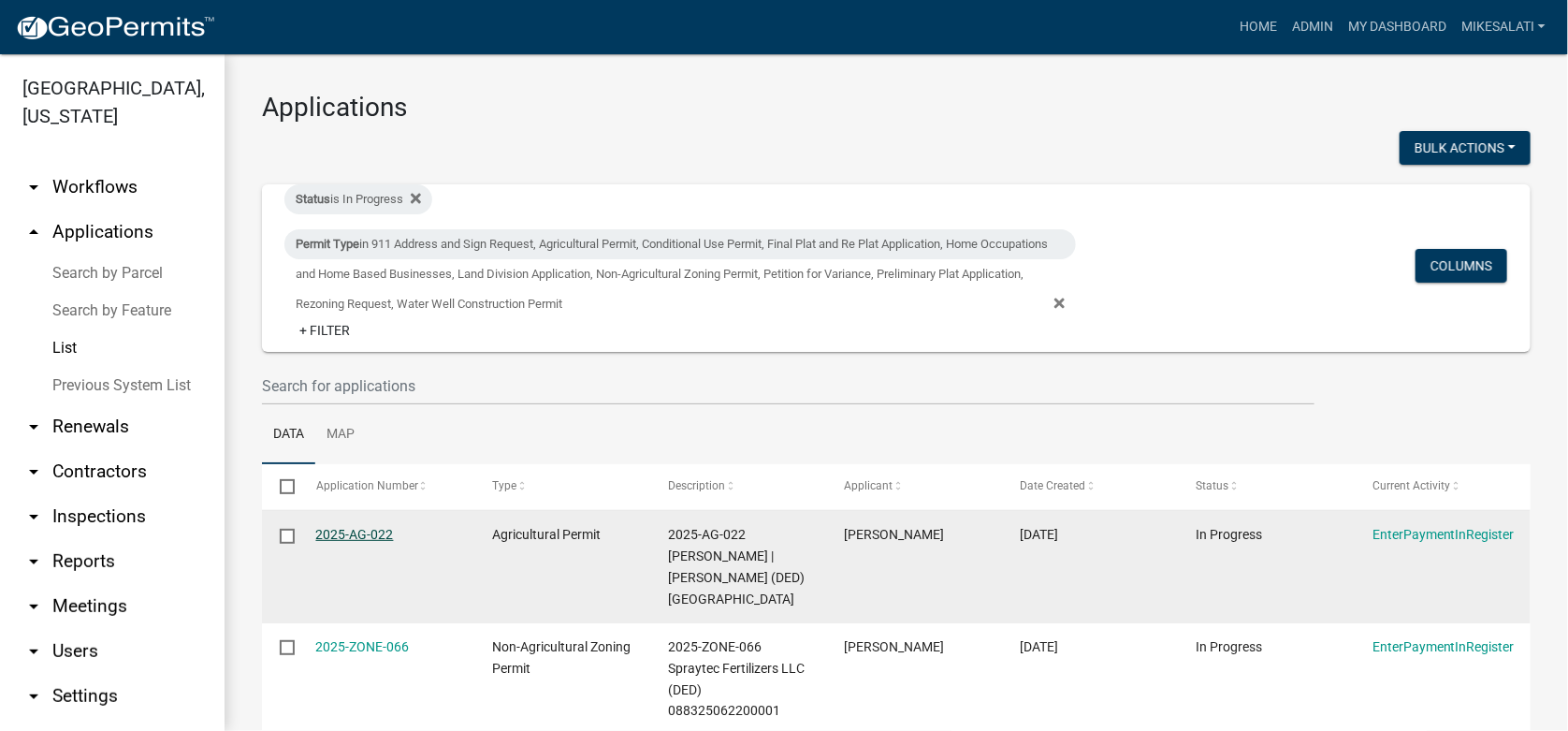
click at [371, 530] on link "2025-AG-022" at bounding box center [355, 535] width 77 height 15
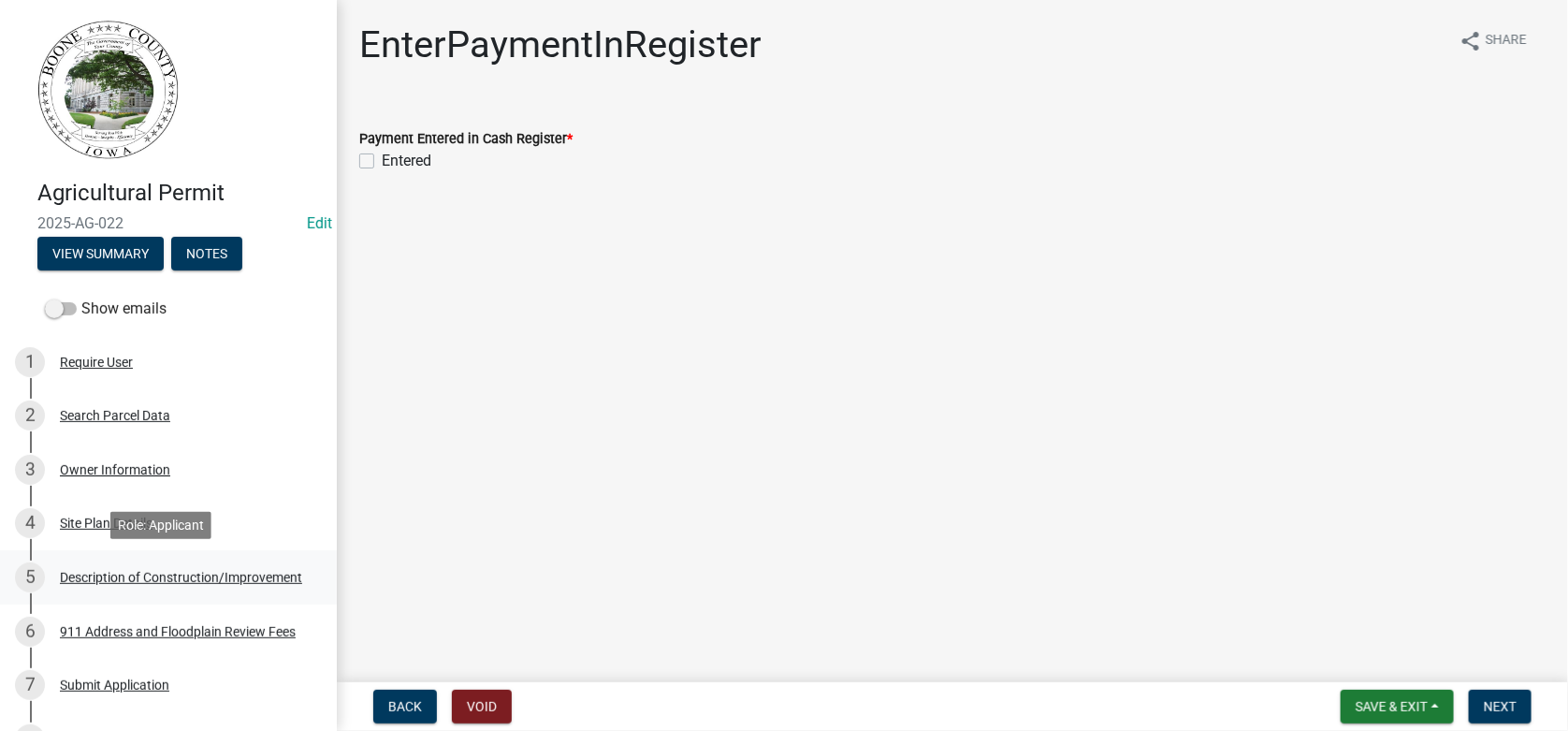
click at [117, 584] on div "Description of Construction/Improvement" at bounding box center [180, 577] width 243 height 13
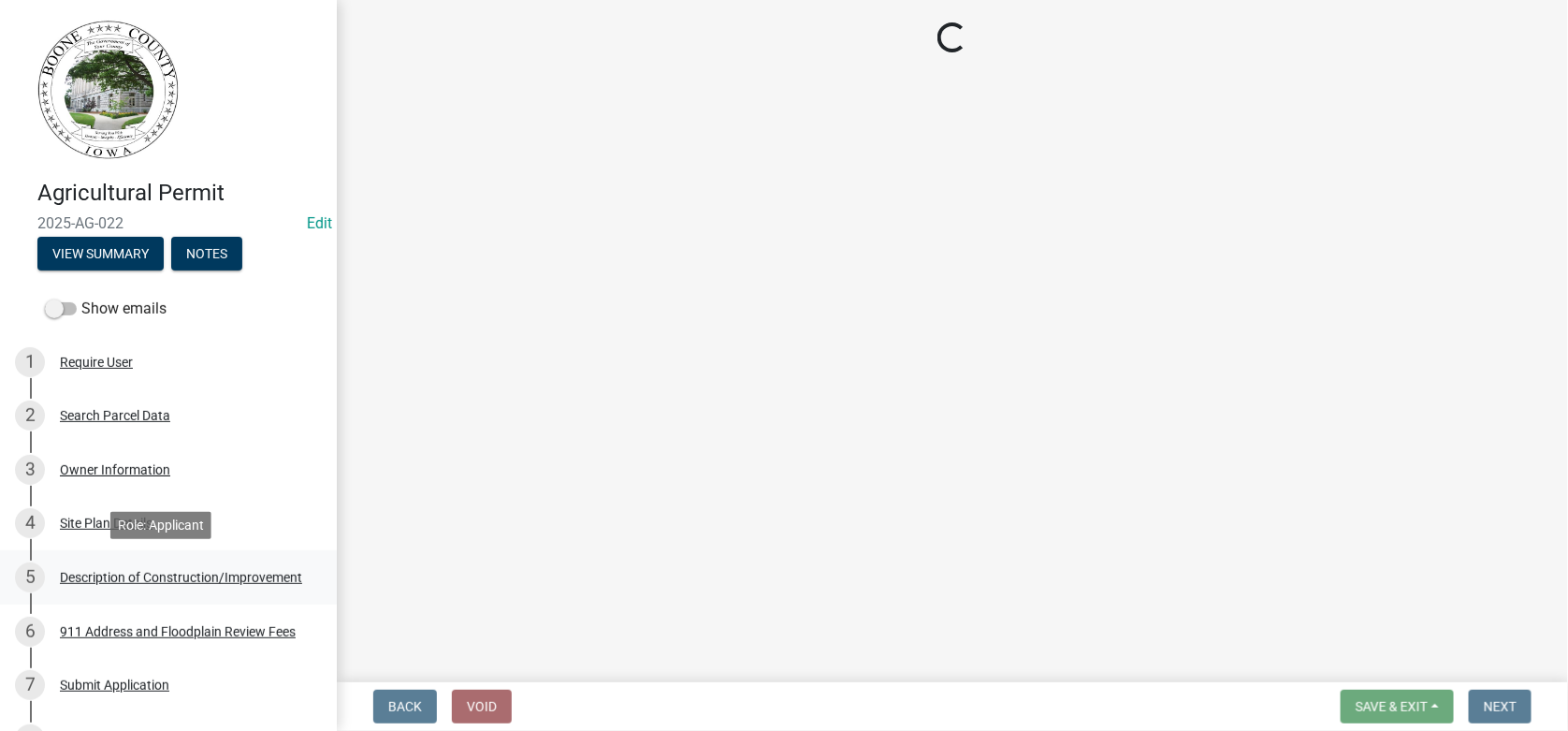
select select "a083ec0b-c4e8-4a1b-b0a0-ef758f50edfa"
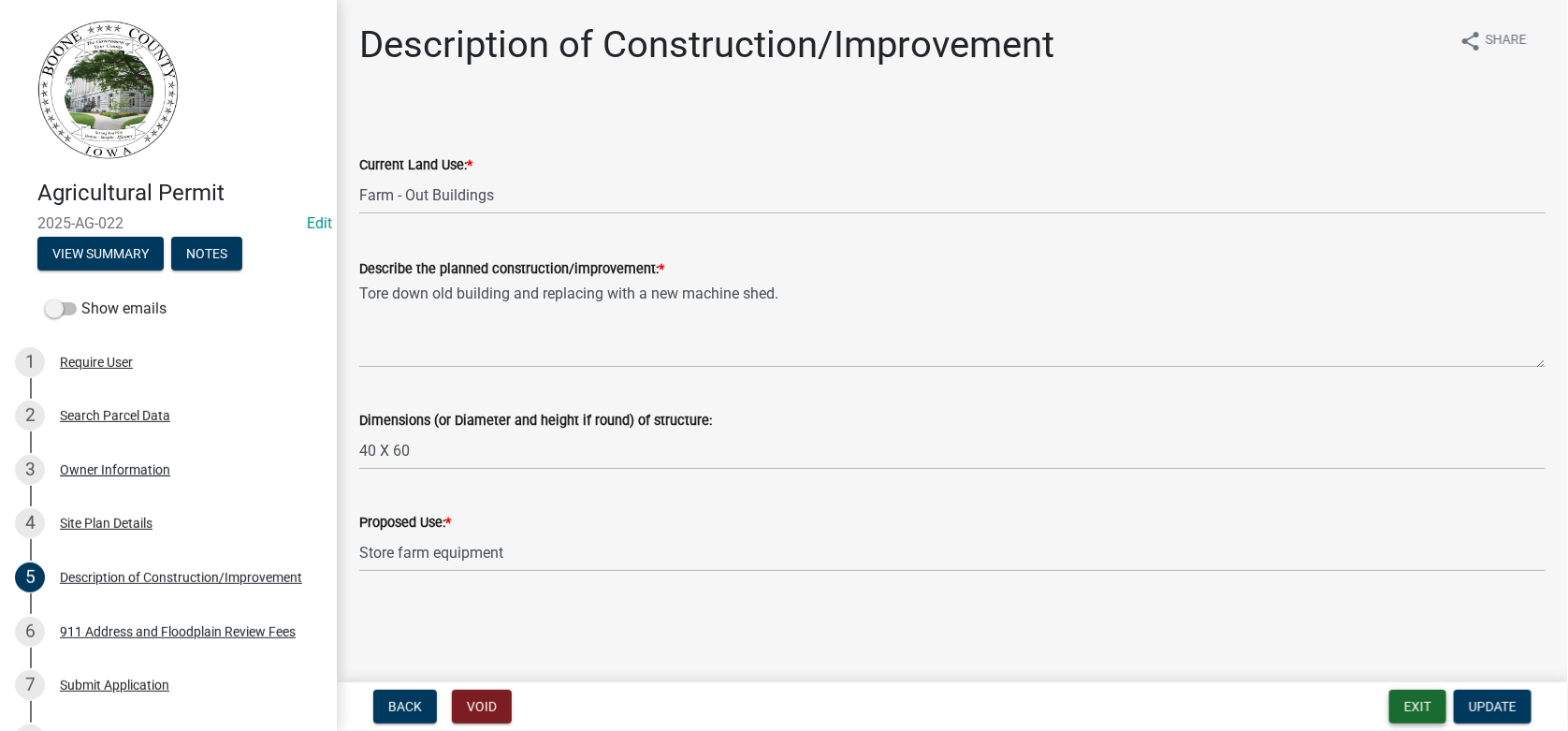
click at [1414, 695] on button "Exit" at bounding box center [1417, 706] width 57 height 34
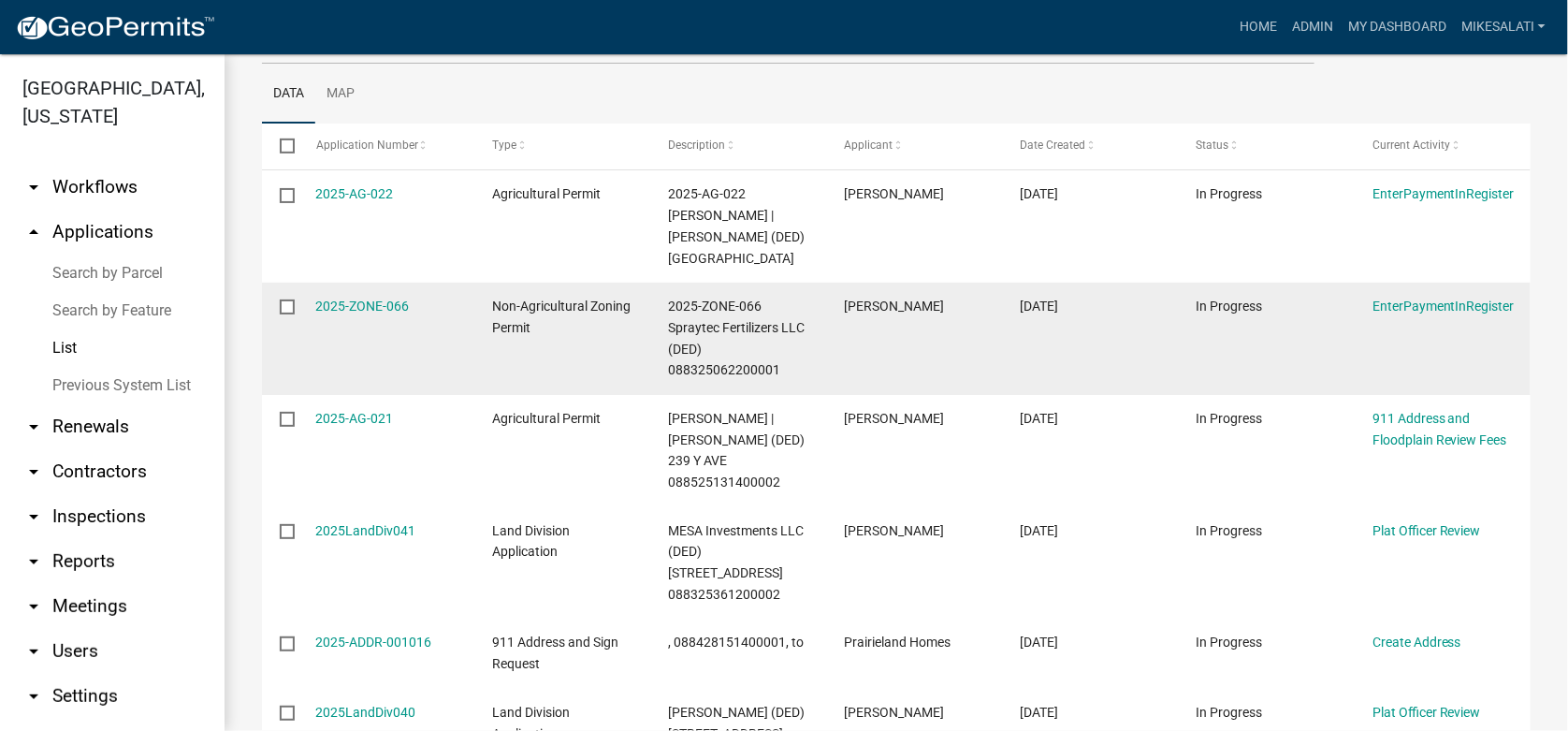
scroll to position [373, 0]
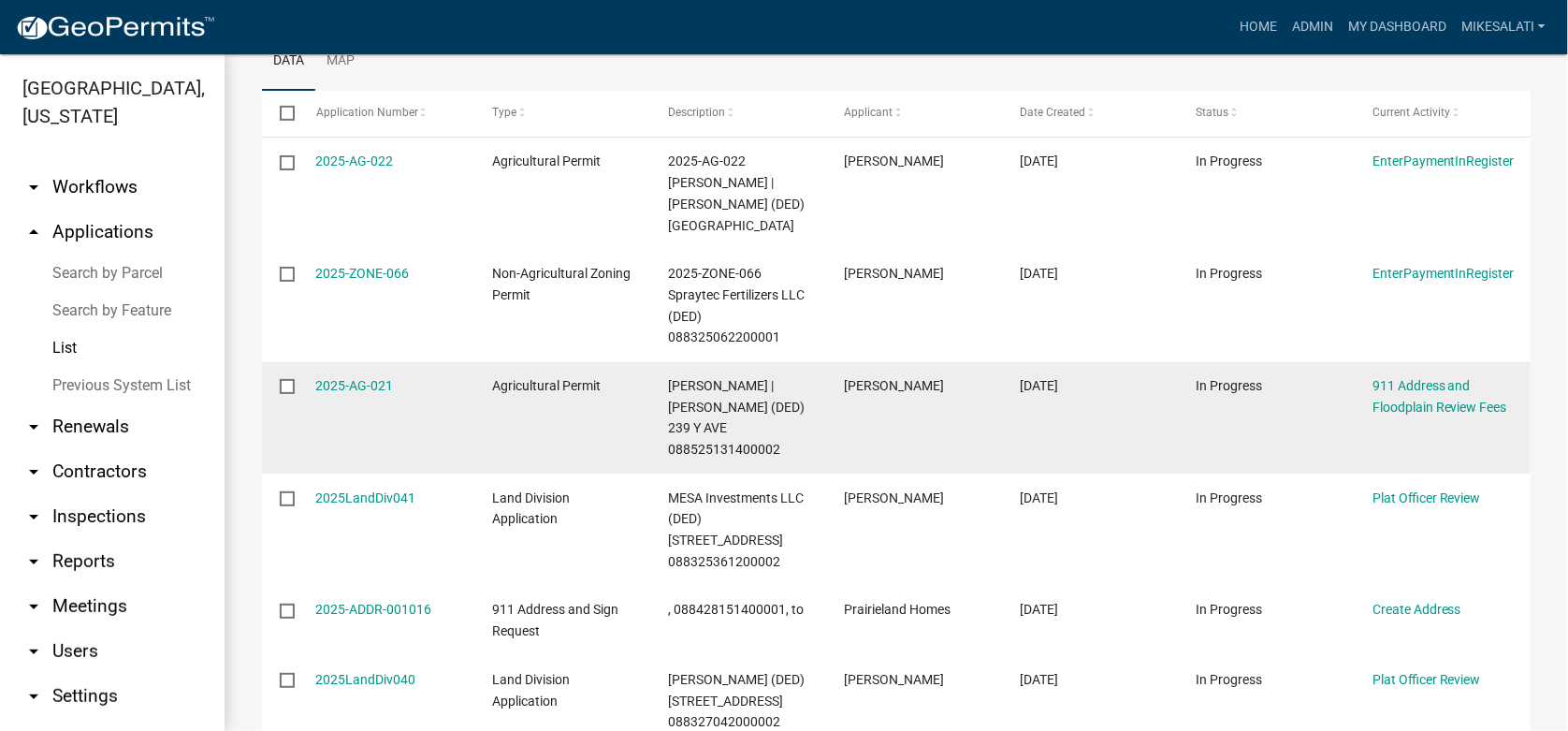
drag, startPoint x: 287, startPoint y: 382, endPoint x: 306, endPoint y: 382, distance: 19.0
click at [288, 382] on input "checkbox" at bounding box center [285, 384] width 12 height 12
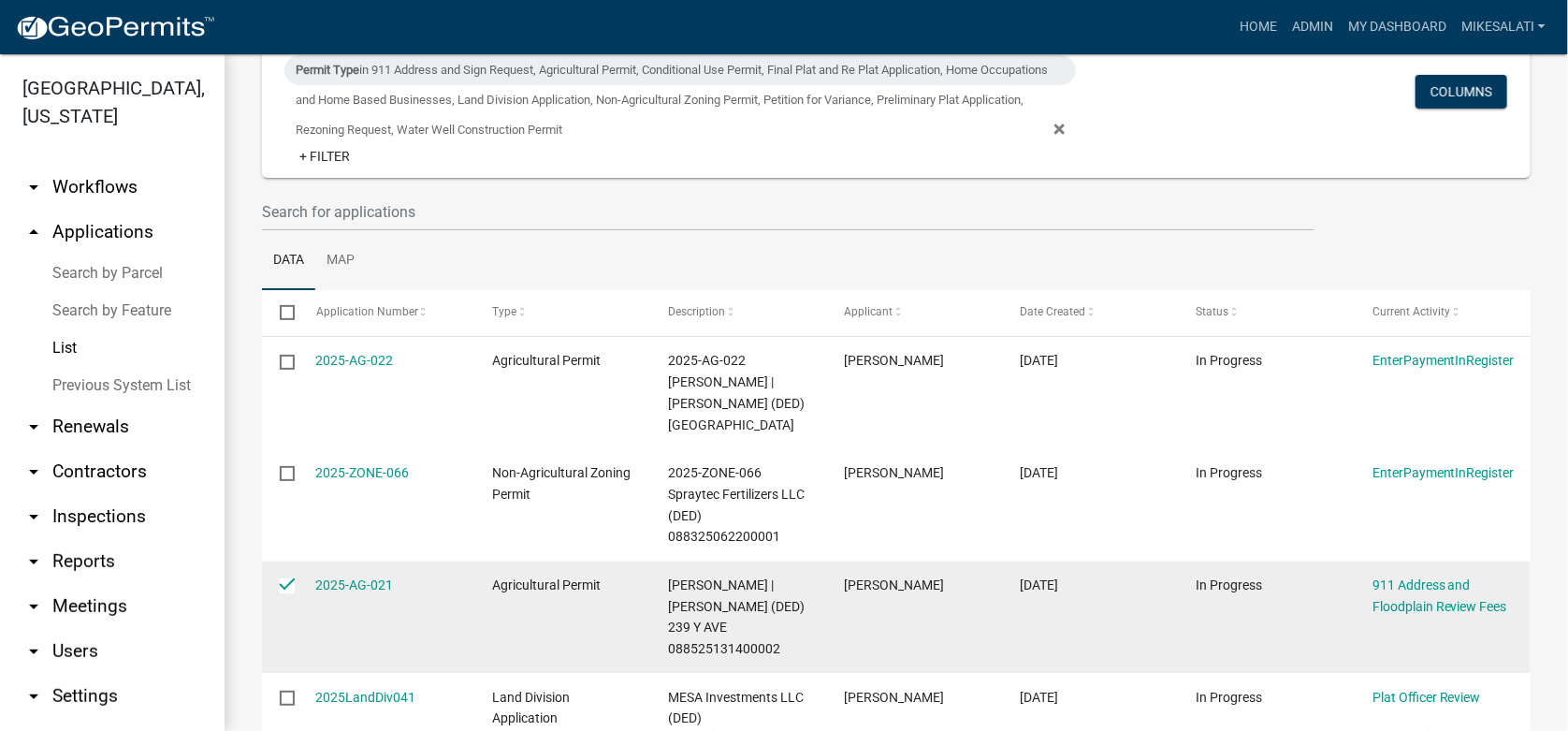
scroll to position [0, 0]
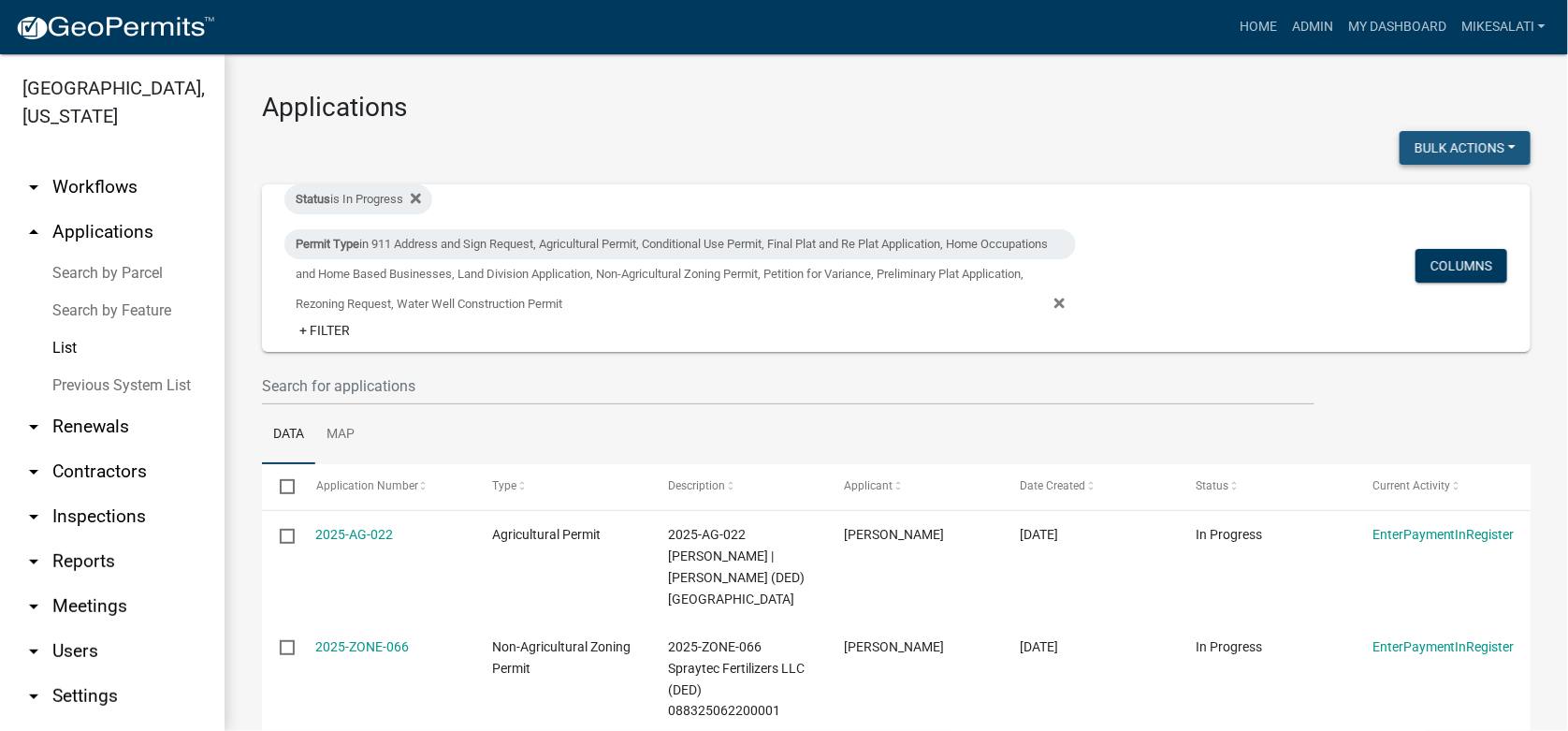
click at [1419, 144] on button "Bulk Actions" at bounding box center [1464, 148] width 131 height 34
click at [1411, 190] on button "Void" at bounding box center [1456, 196] width 150 height 45
checkbox input "false"
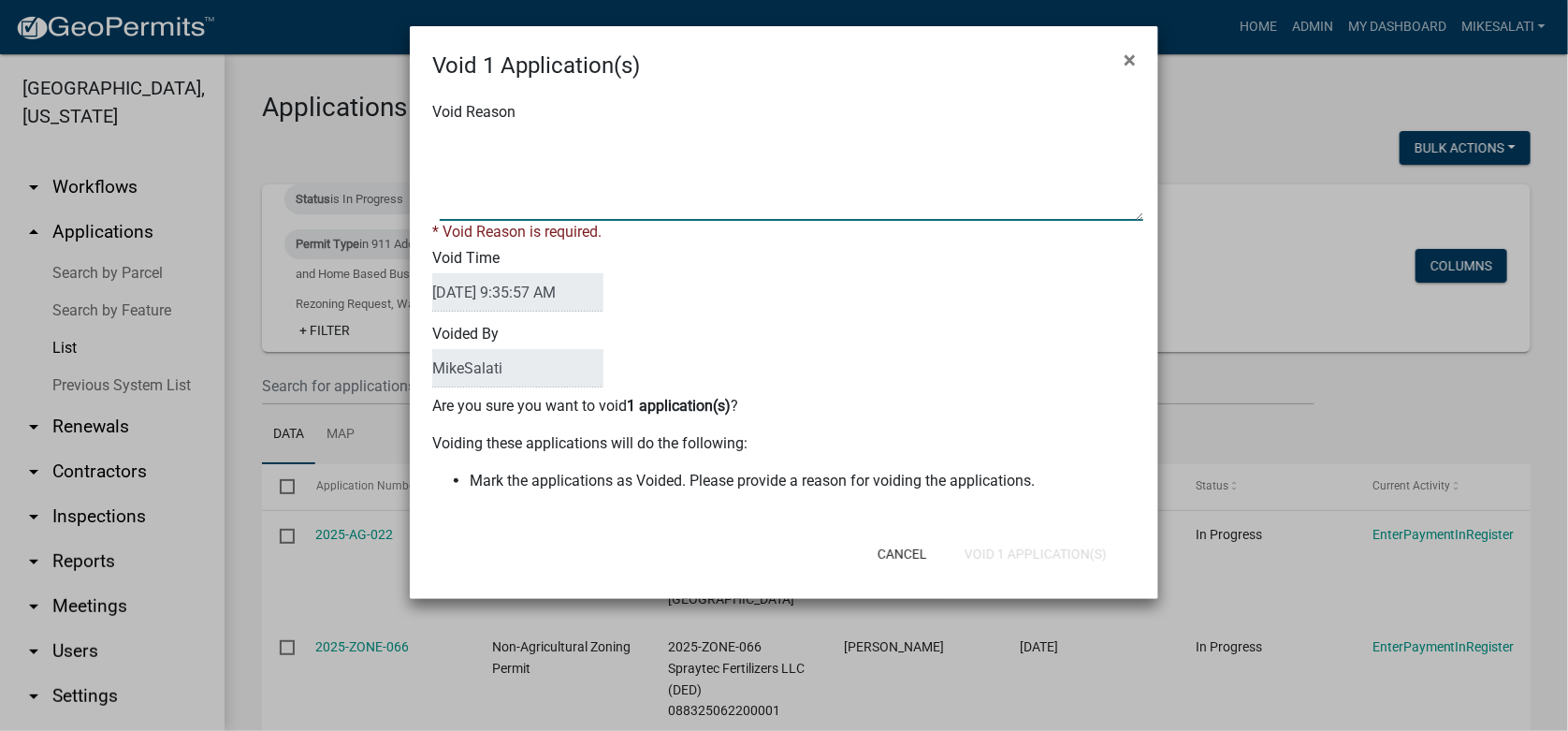
click at [443, 146] on textarea "Void Reason" at bounding box center [791, 174] width 703 height 94
type textarea "dupllicate - not needed. - MJS"
click at [1019, 546] on button "Void 1 Application(s)" at bounding box center [1036, 554] width 172 height 34
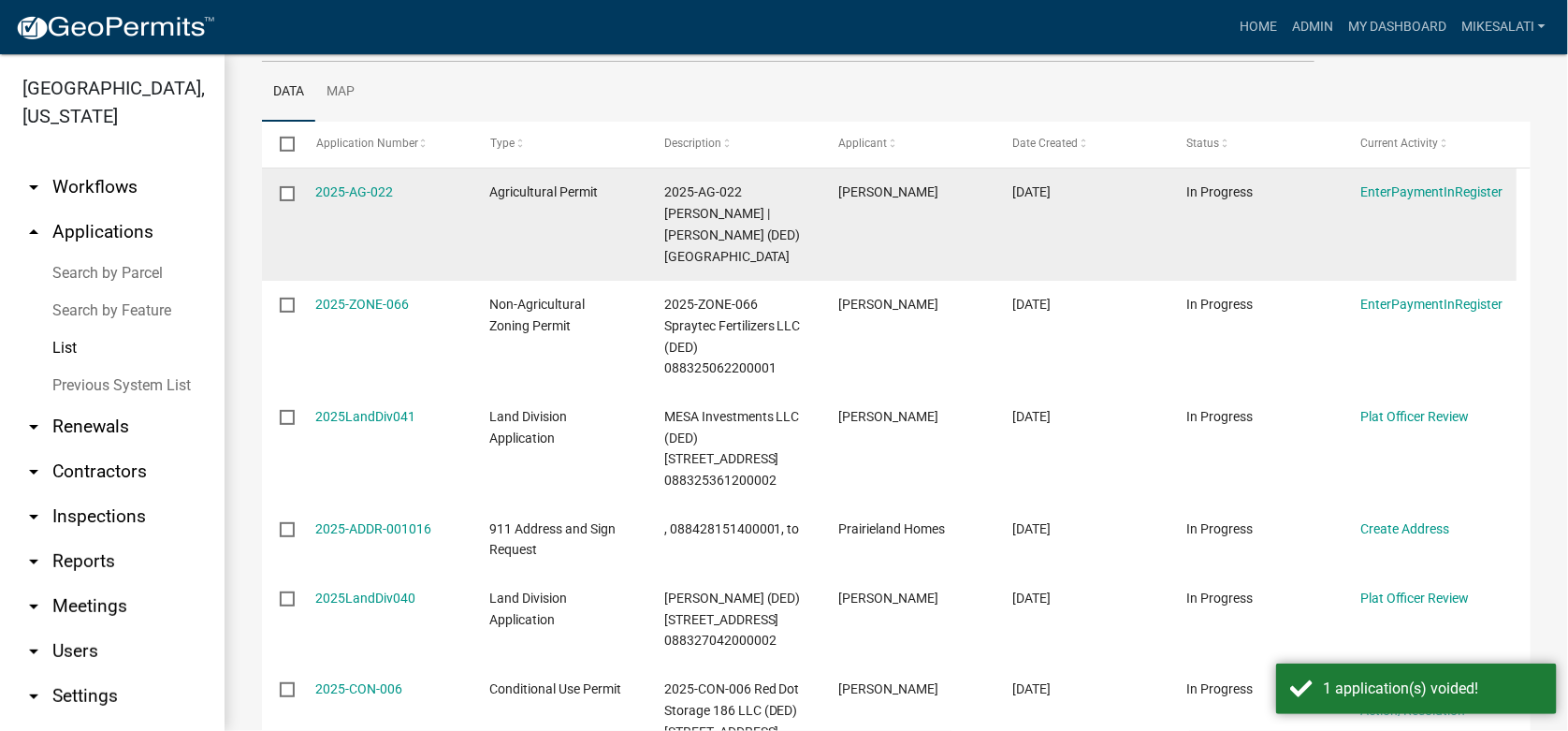
scroll to position [373, 0]
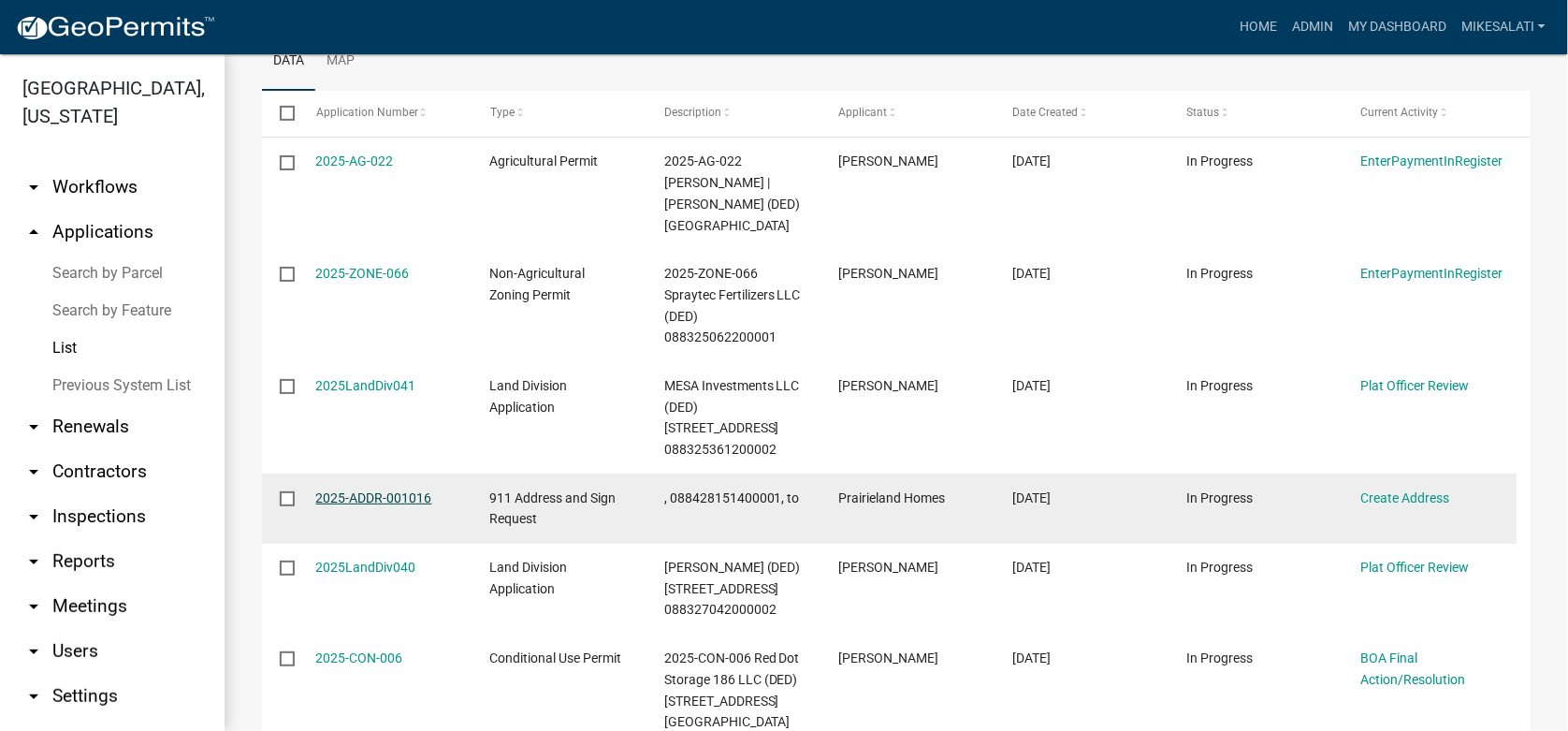
click at [373, 490] on link "2025-ADDR-001016" at bounding box center [374, 498] width 116 height 15
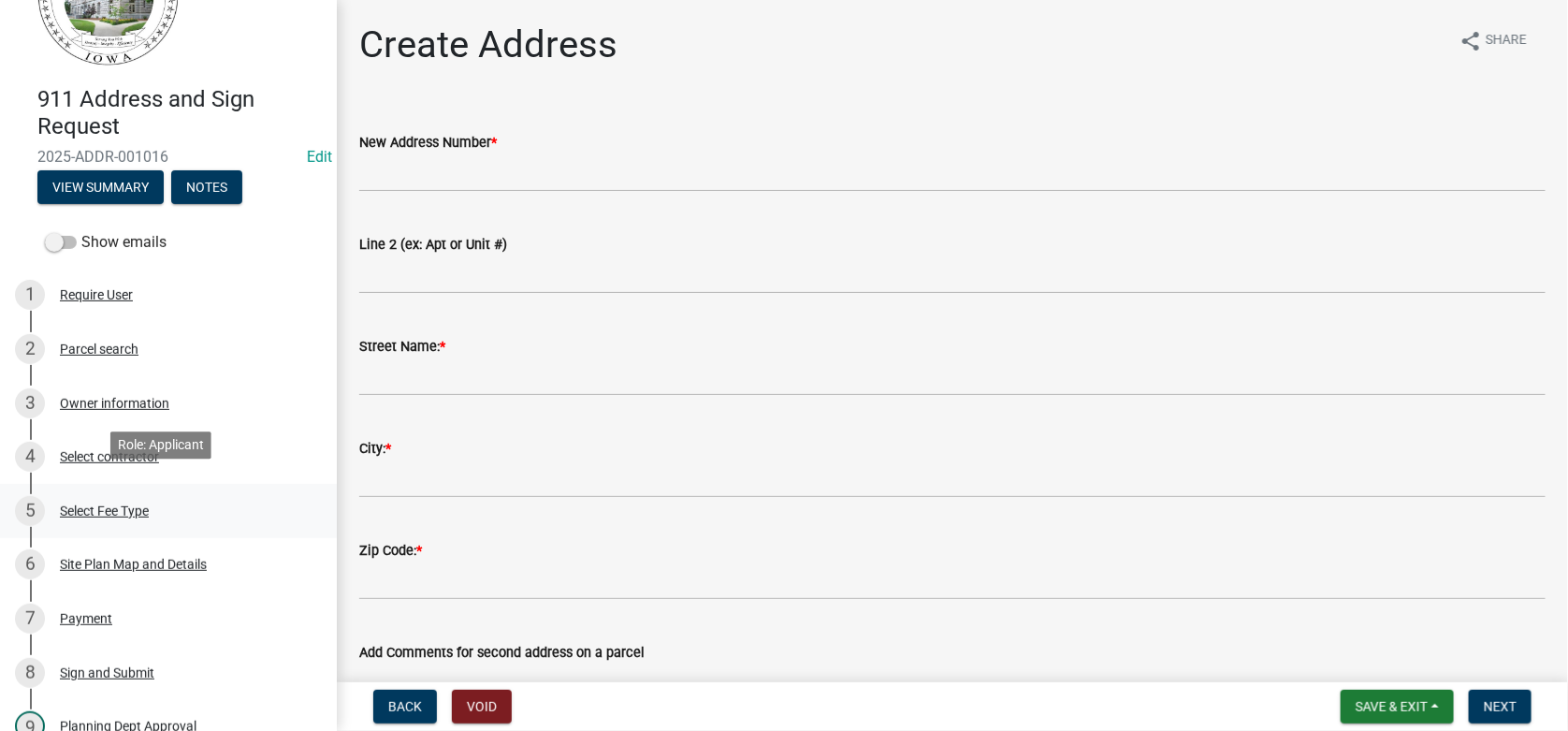
scroll to position [186, 0]
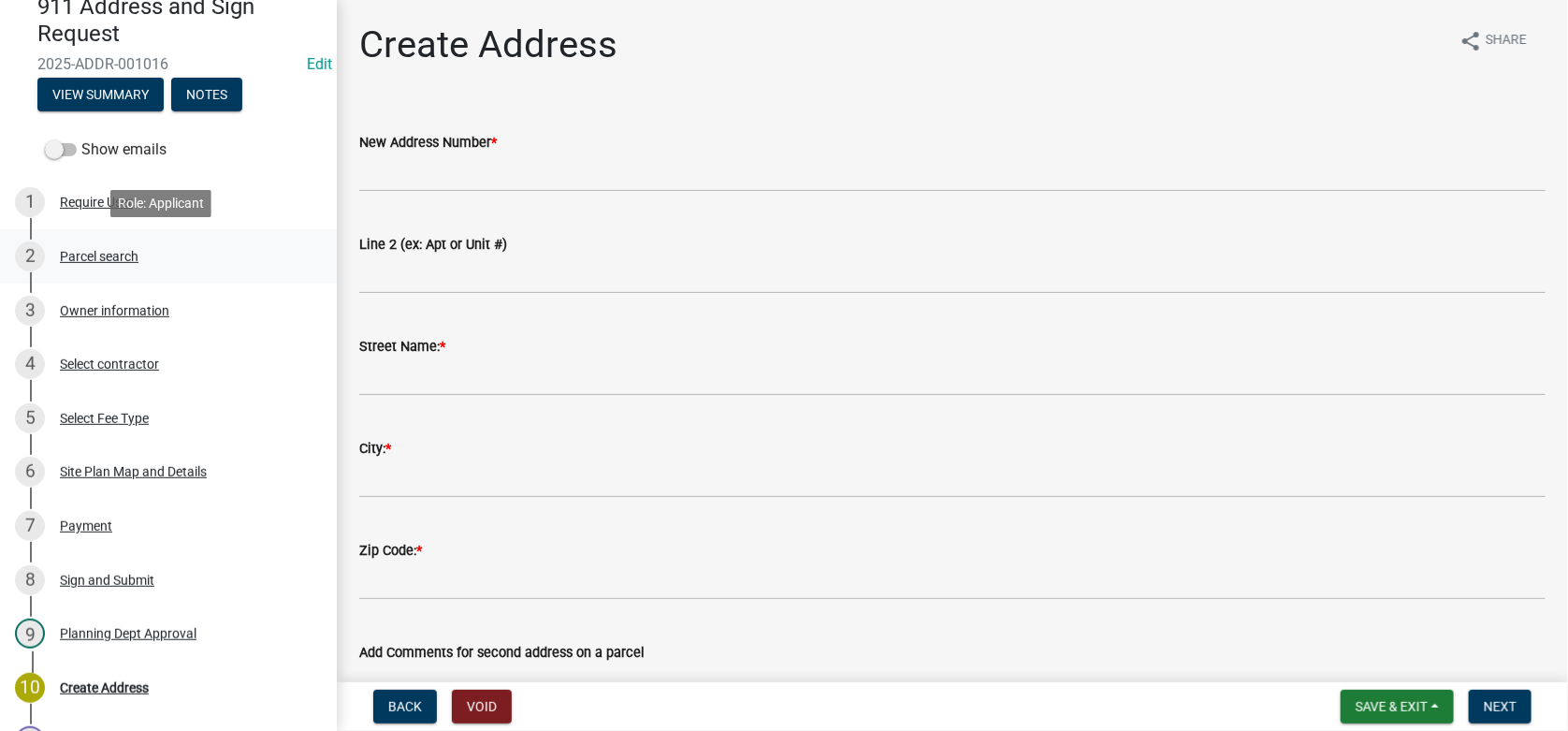
click at [105, 258] on div "Parcel search" at bounding box center [98, 257] width 78 height 13
